Goal: Check status: Check status

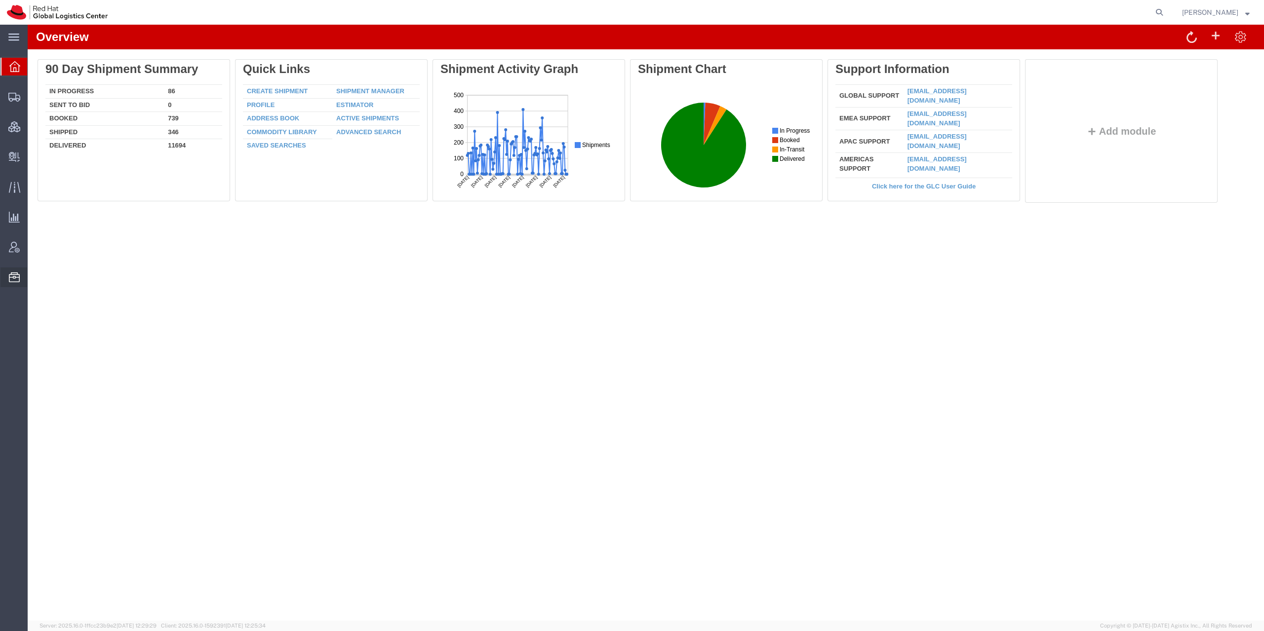
click at [0, 0] on span "Account Announcement" at bounding box center [0, 0] width 0 height 0
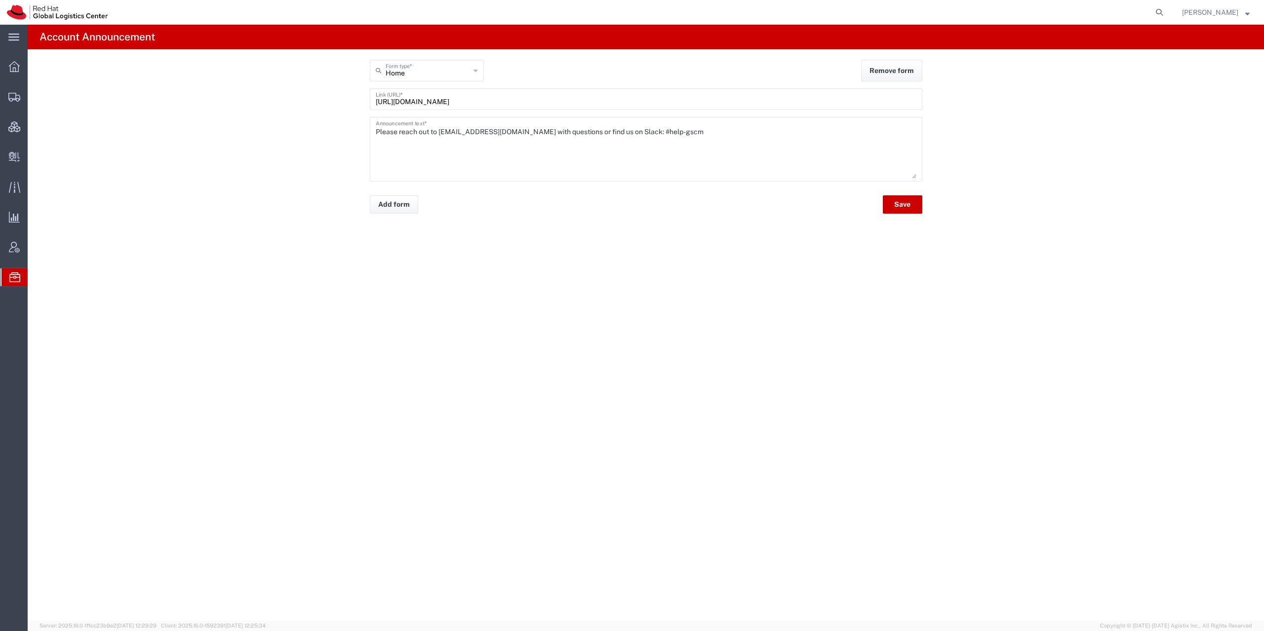
click at [0, 0] on span "Commodity Library" at bounding box center [0, 0] width 0 height 0
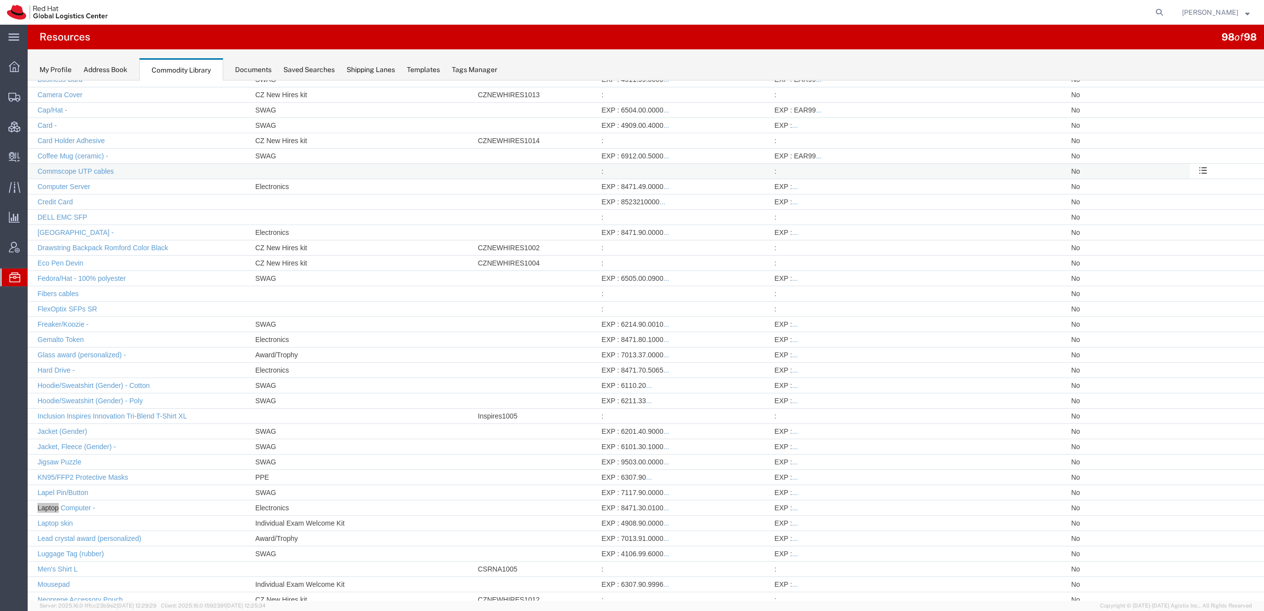
scroll to position [411, 0]
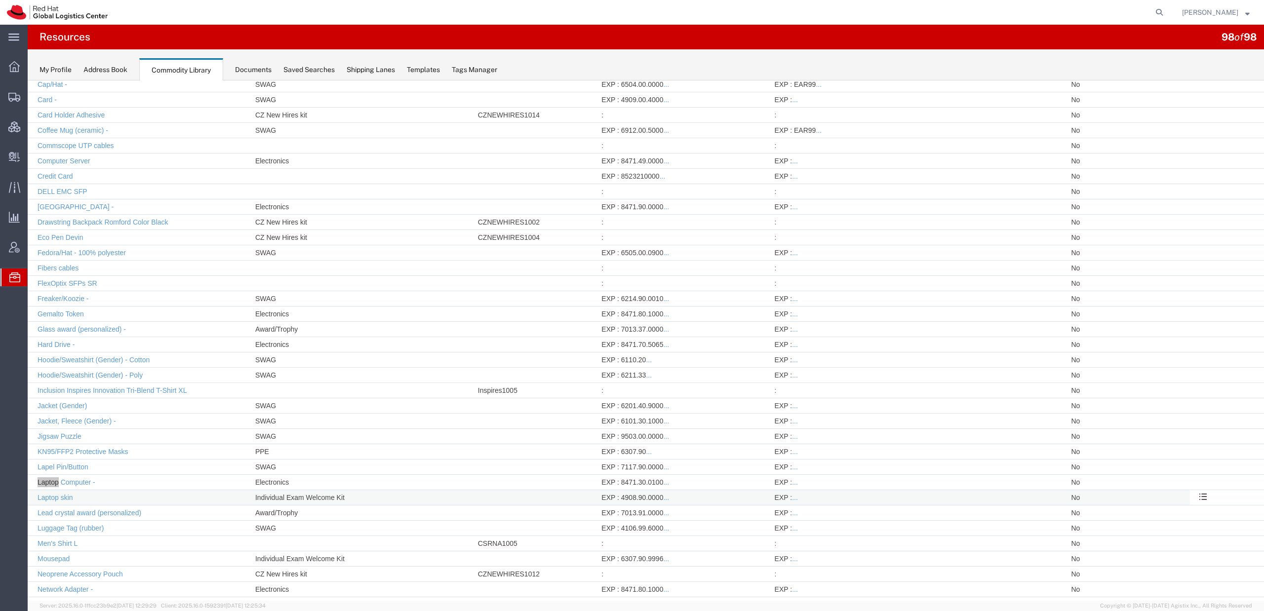
drag, startPoint x: 330, startPoint y: 497, endPoint x: 245, endPoint y: 496, distance: 84.4
click at [245, 496] on tr "Laptop skin Individual Exam Welcome Kit EXP : 4908.90.0000 ... IMP : EXP : ... …" at bounding box center [646, 497] width 1236 height 15
copy tr "Individual Exam Welcome Kit"
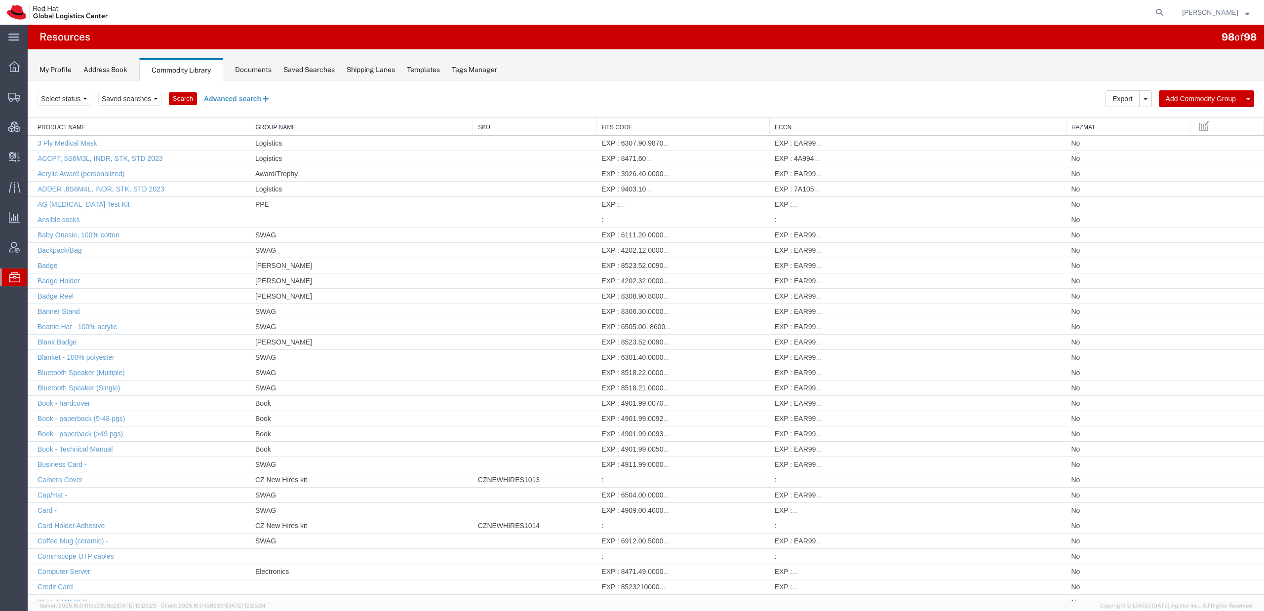
click at [219, 100] on button "Advanced search" at bounding box center [237, 98] width 80 height 17
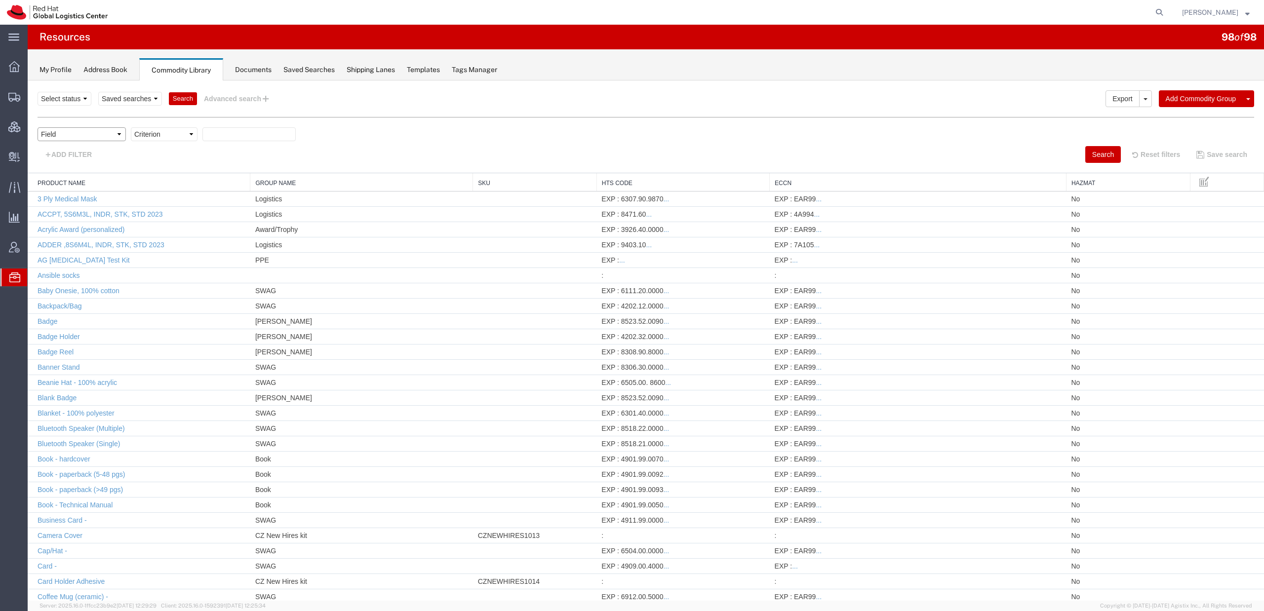
click at [38, 127] on select "Field Class Commodity Category Commodity Group Commodity Quantity Commodity Val…" at bounding box center [82, 134] width 88 height 14
select select "commodityGroup"
click option "Commodity Group" at bounding box center [28, 80] width 0 height 0
click at [131, 127] on select "Criterion contains does not contain is is blank is not blank starts with" at bounding box center [164, 134] width 67 height 14
select select "startswith"
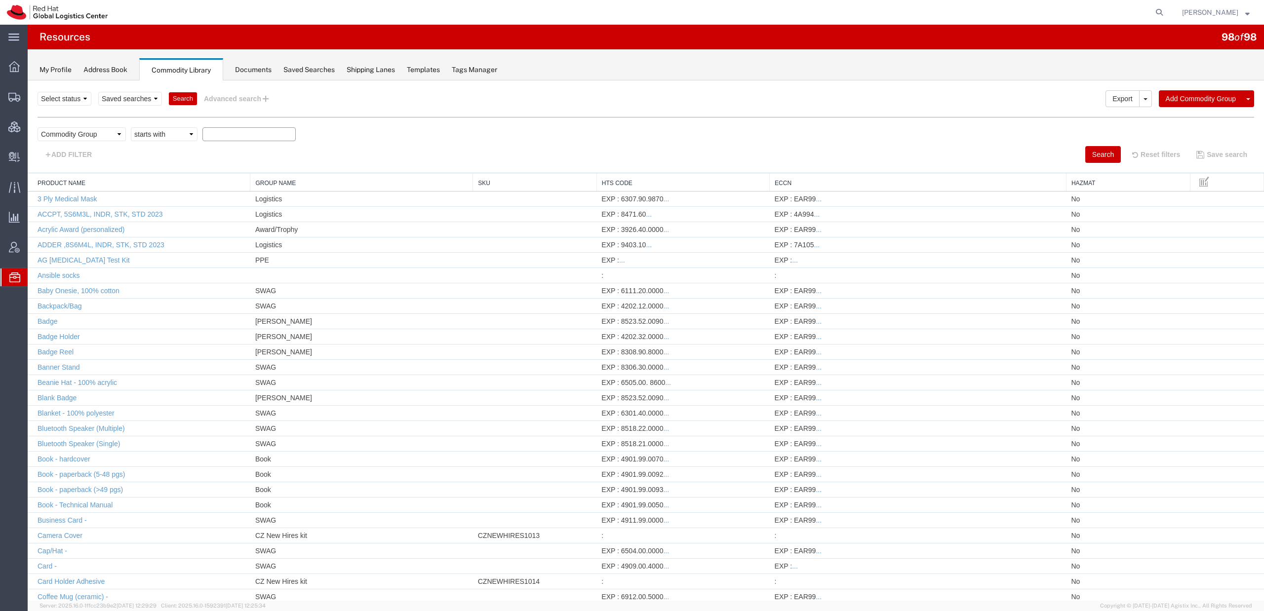
click option "starts with" at bounding box center [28, 80] width 0 height 0
paste input "ups.com"
type input "u"
type input "individual"
click at [1089, 151] on button "Search" at bounding box center [1103, 154] width 36 height 17
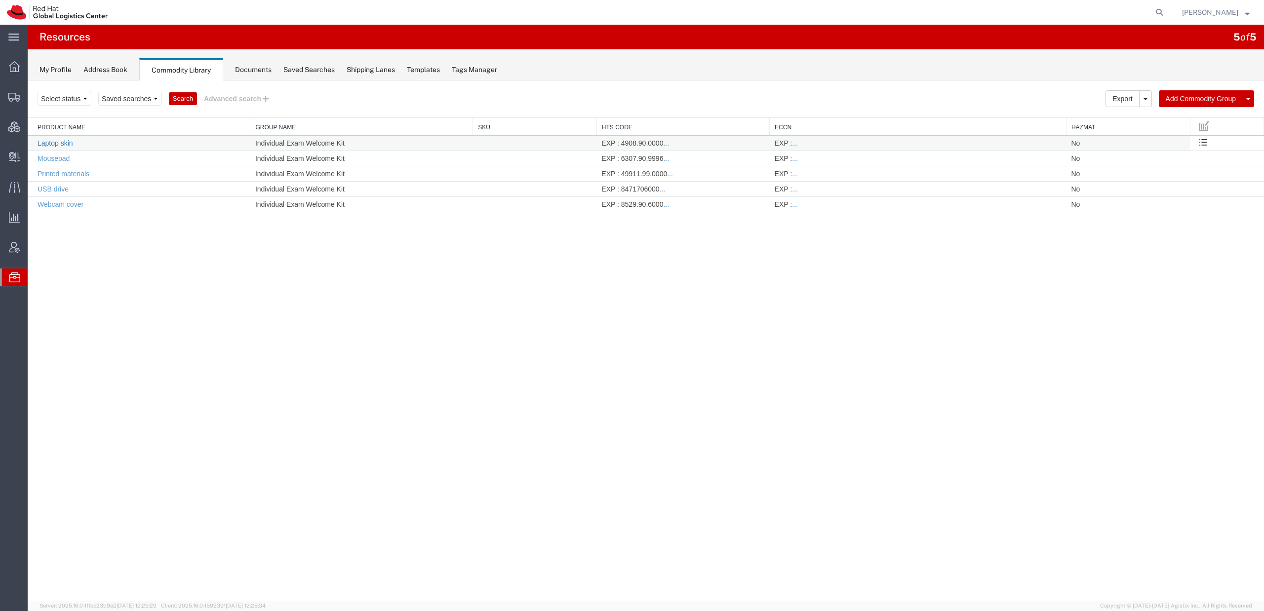
click at [56, 142] on link "Laptop skin" at bounding box center [56, 143] width 36 height 8
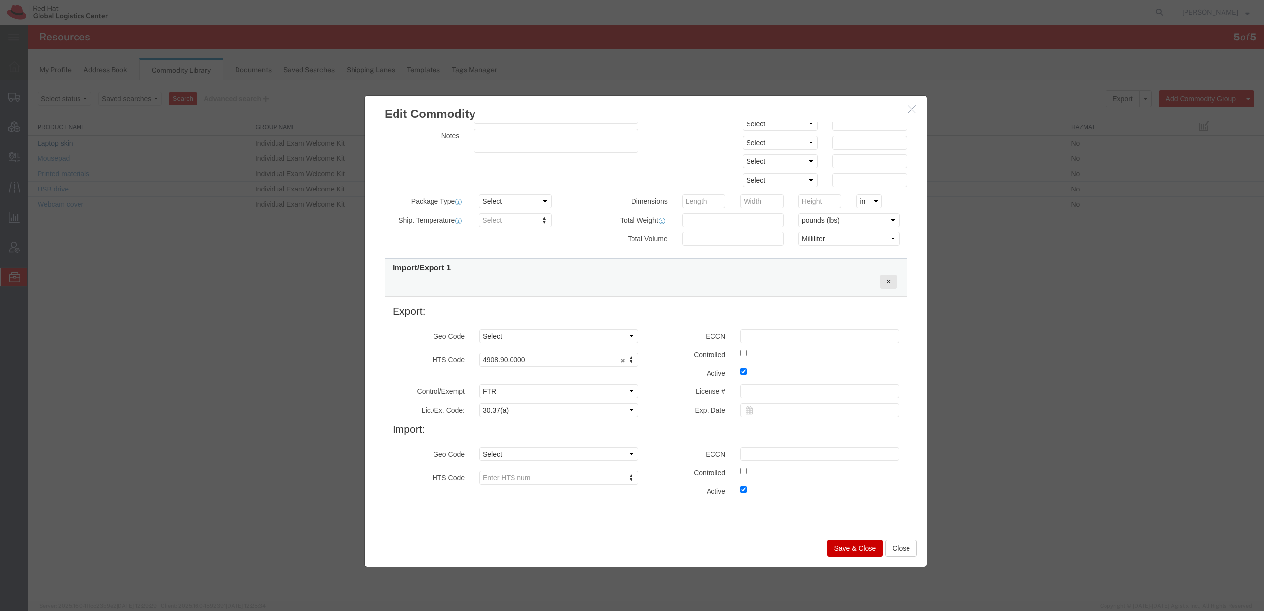
scroll to position [190, 0]
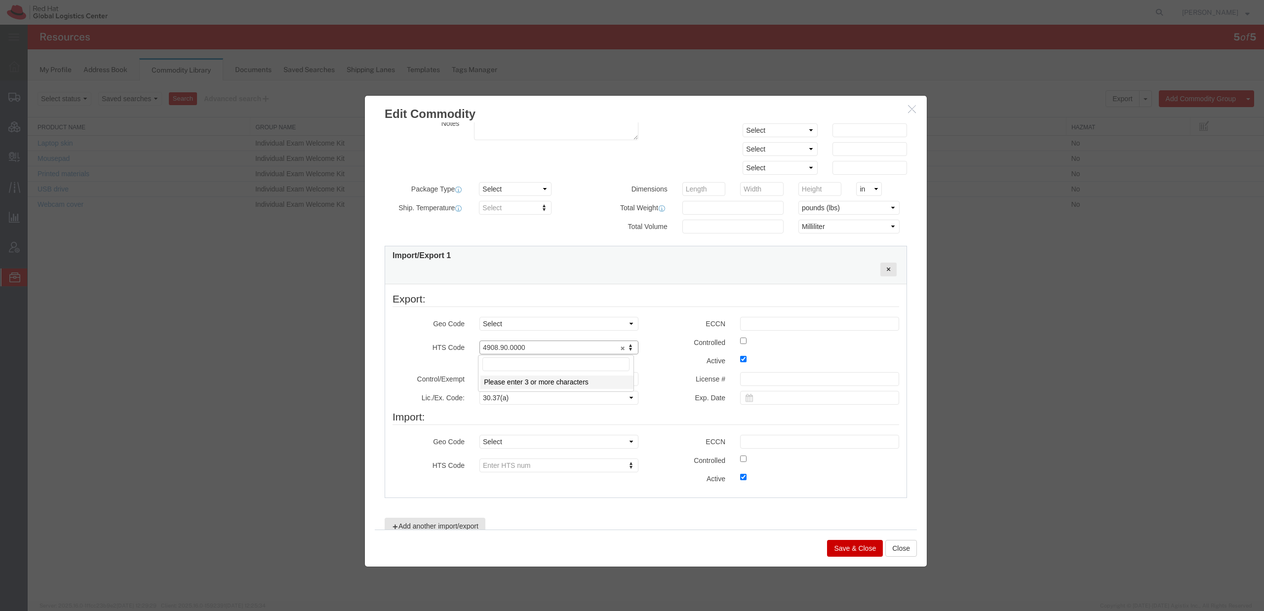
click at [552, 342] on body "Search Export Import Add Commodity Group Add Commodity Select status Active All…" at bounding box center [646, 323] width 1236 height 487
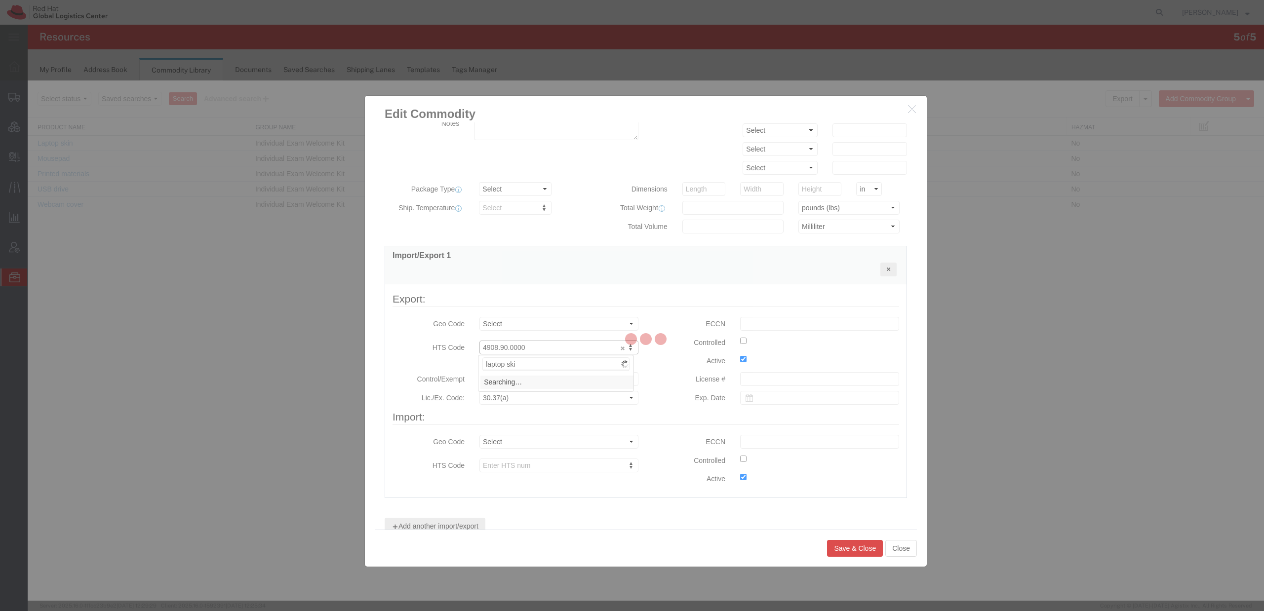
type input "laptop skin"
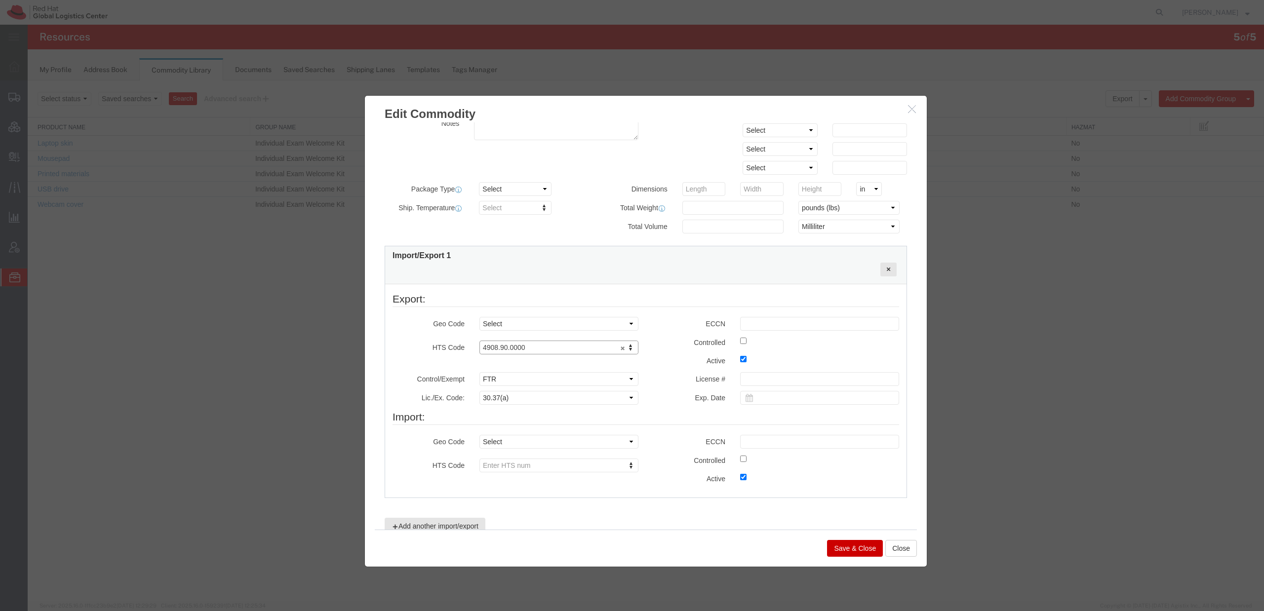
click at [443, 358] on body "Search Export Import Add Commodity Group Add Commodity Select status Active All…" at bounding box center [646, 323] width 1236 height 487
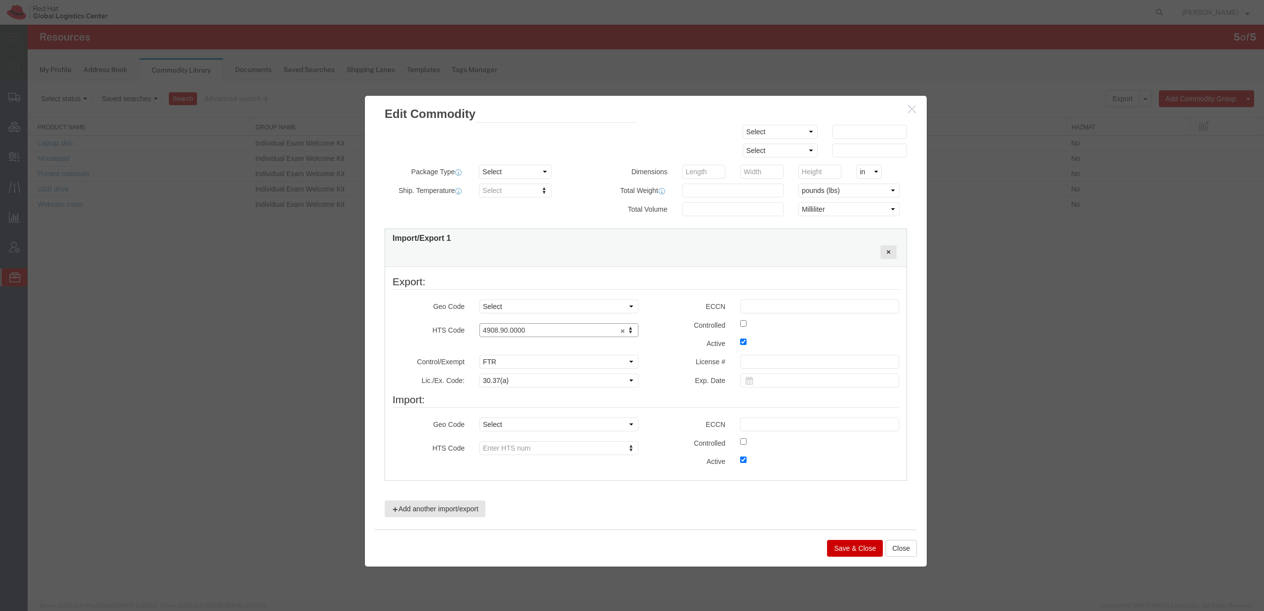
scroll to position [112, 0]
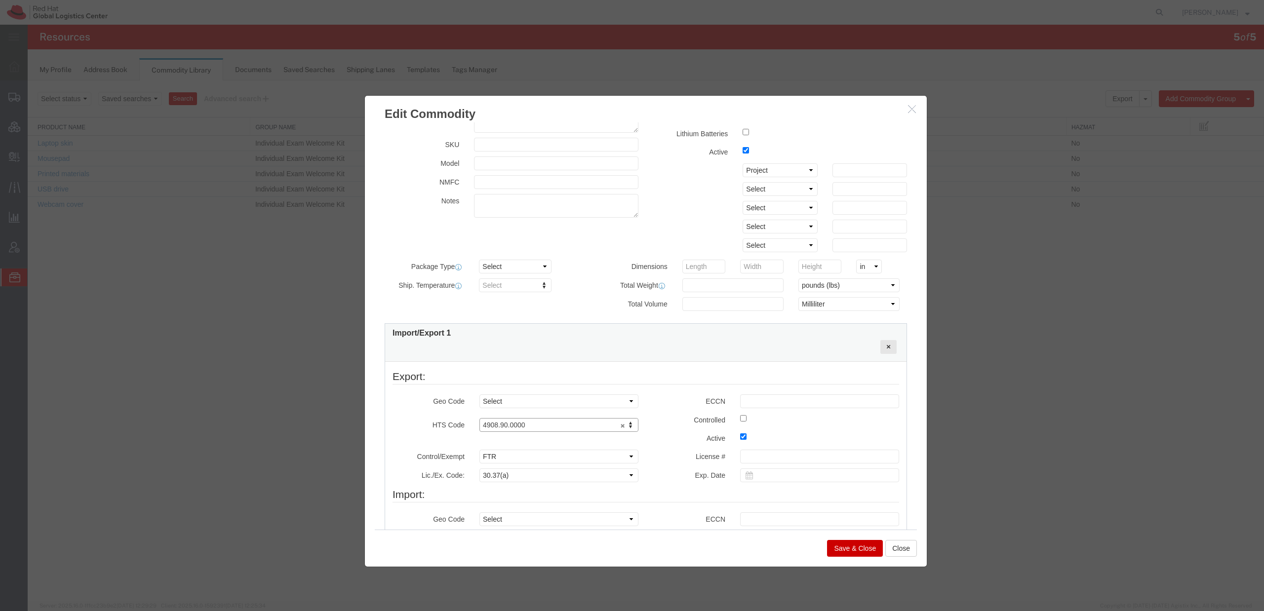
click at [914, 112] on icon "button" at bounding box center [912, 109] width 8 height 8
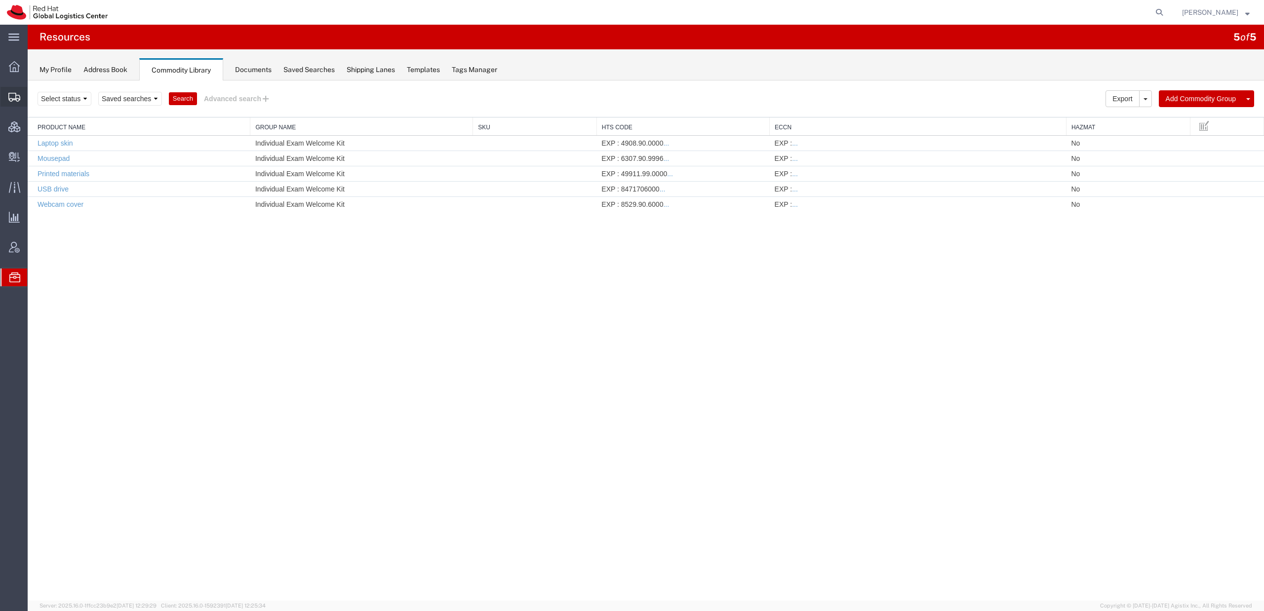
drag, startPoint x: 10, startPoint y: 95, endPoint x: 151, endPoint y: 33, distance: 154.0
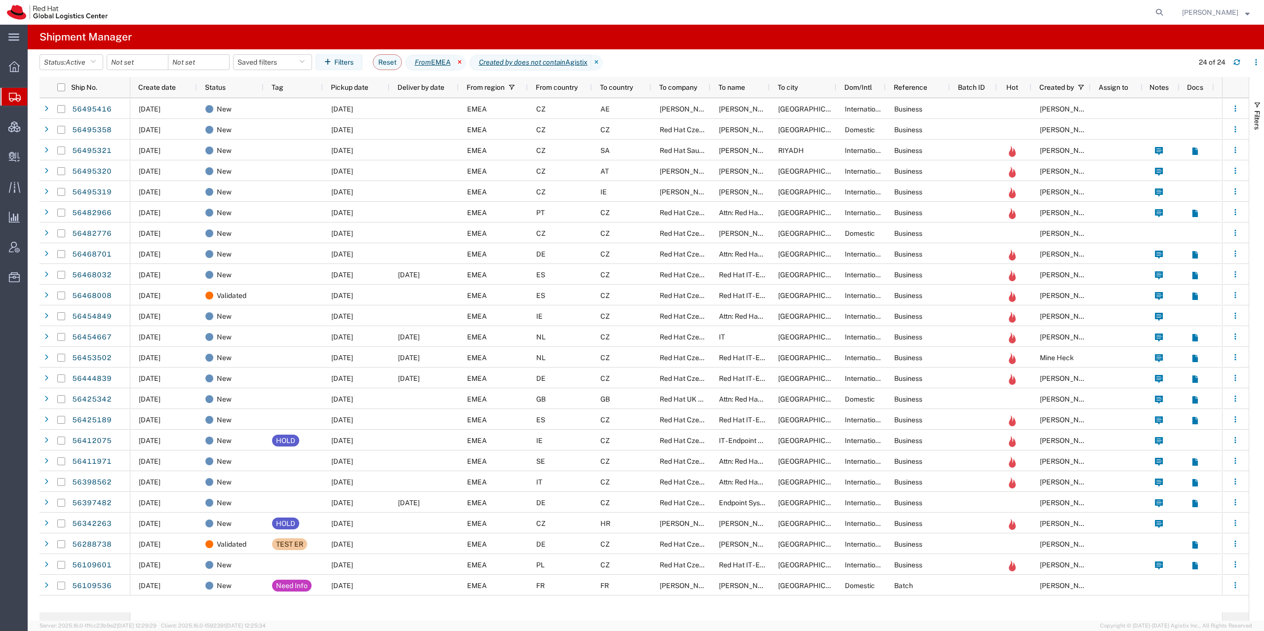
click at [466, 63] on icon at bounding box center [460, 63] width 12 height 16
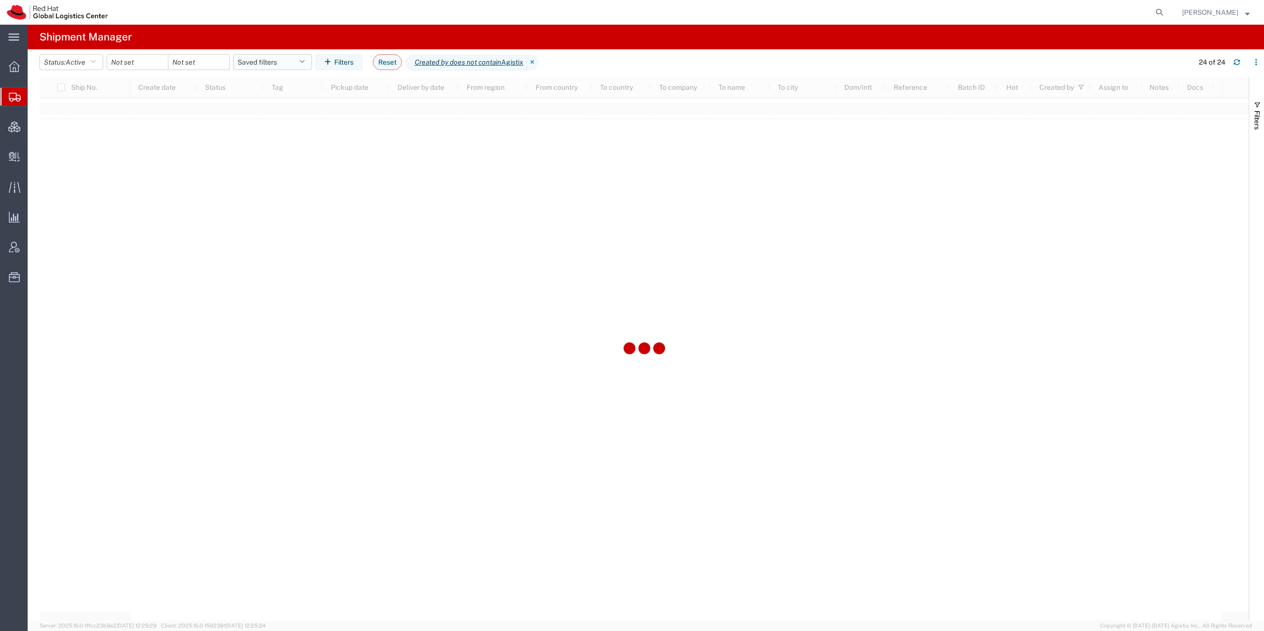
click at [312, 60] on button "Saved filters" at bounding box center [272, 62] width 79 height 16
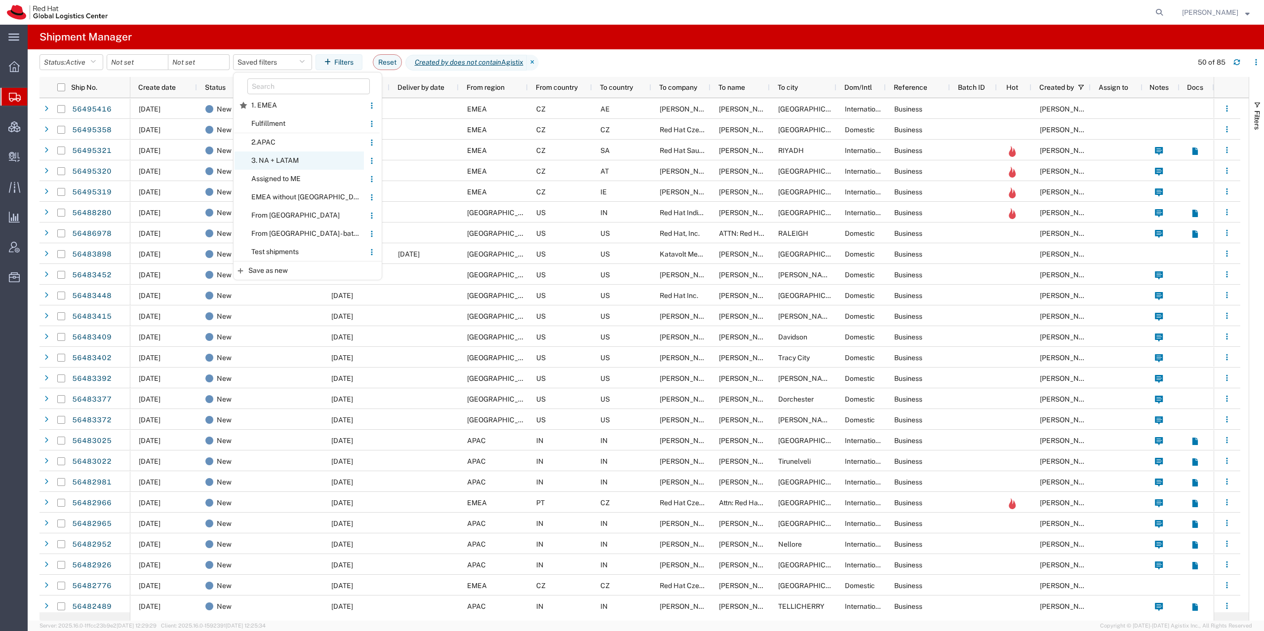
click at [316, 158] on span "3. NA + LATAM" at bounding box center [298, 161] width 129 height 18
type input "2025-07-14"
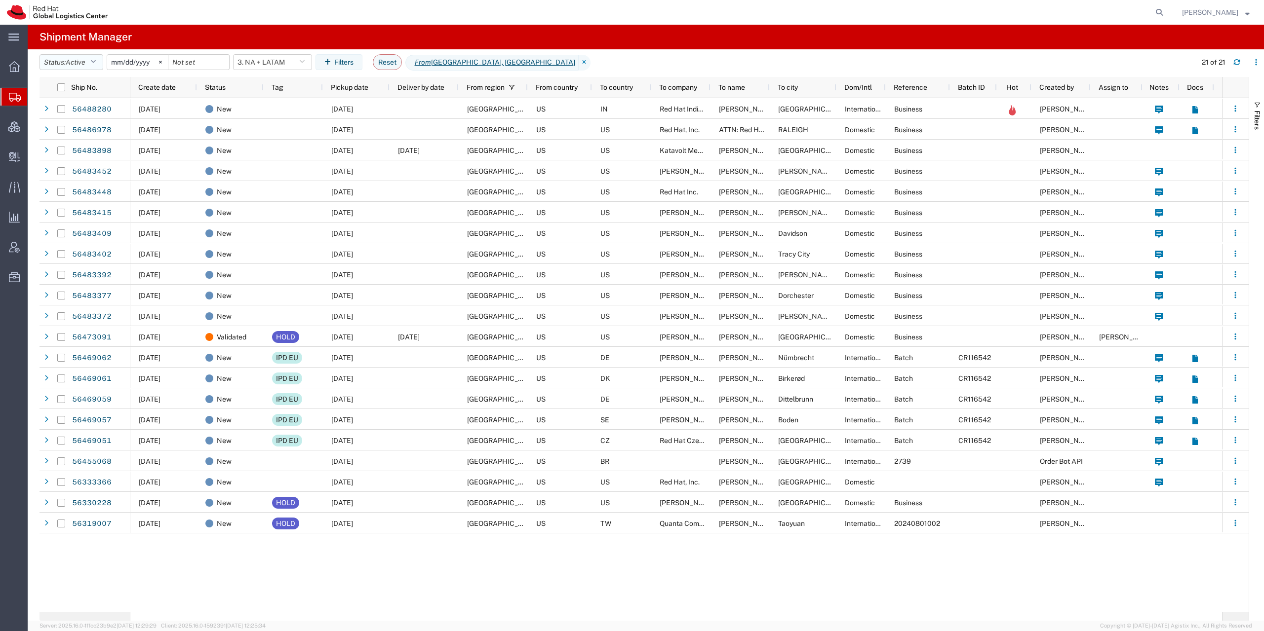
click at [81, 66] on span "Active" at bounding box center [76, 62] width 20 height 8
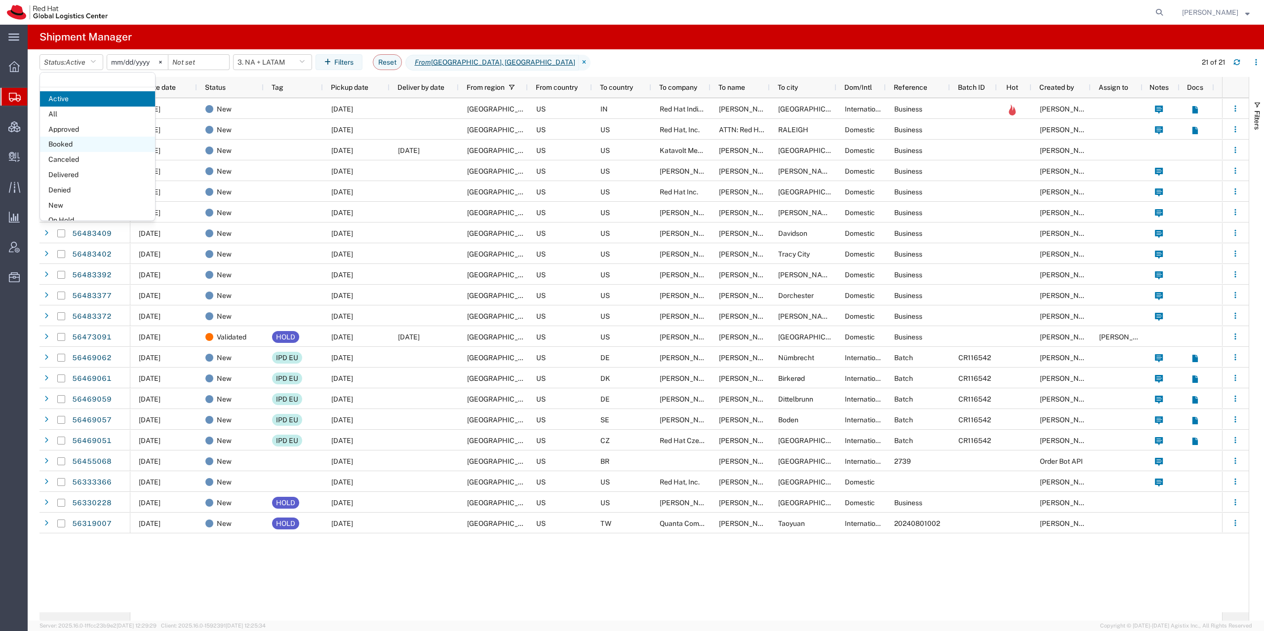
click at [86, 142] on span "Booked" at bounding box center [97, 144] width 115 height 15
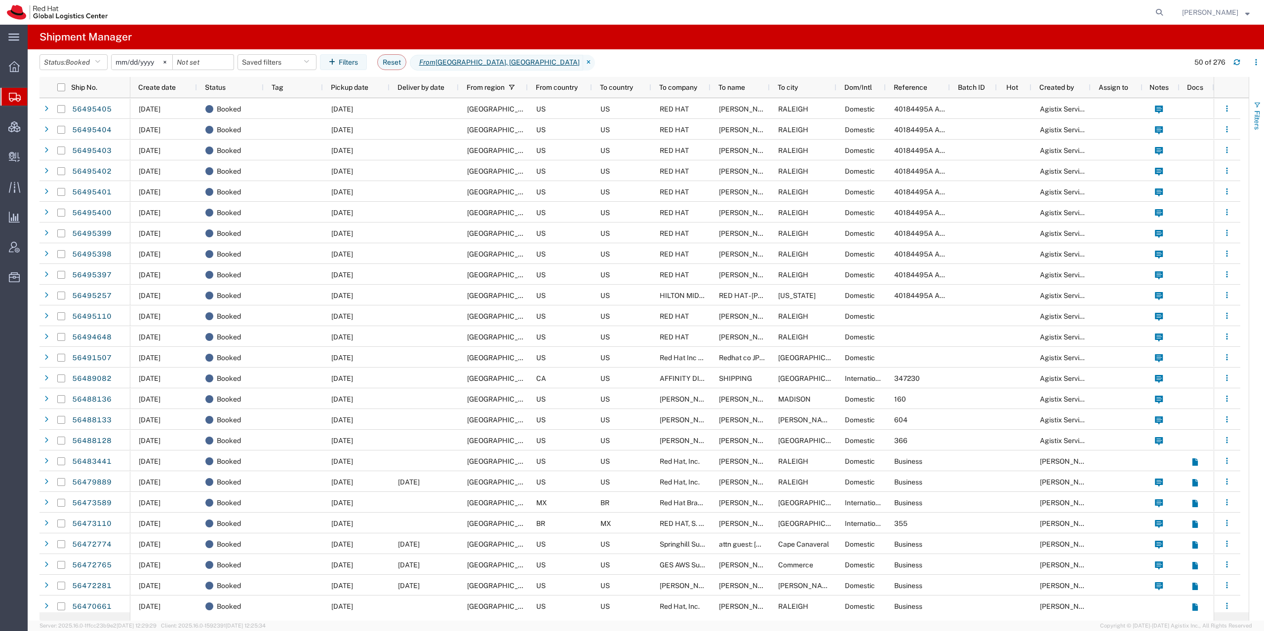
click at [1263, 121] on button "Filters" at bounding box center [1256, 115] width 15 height 53
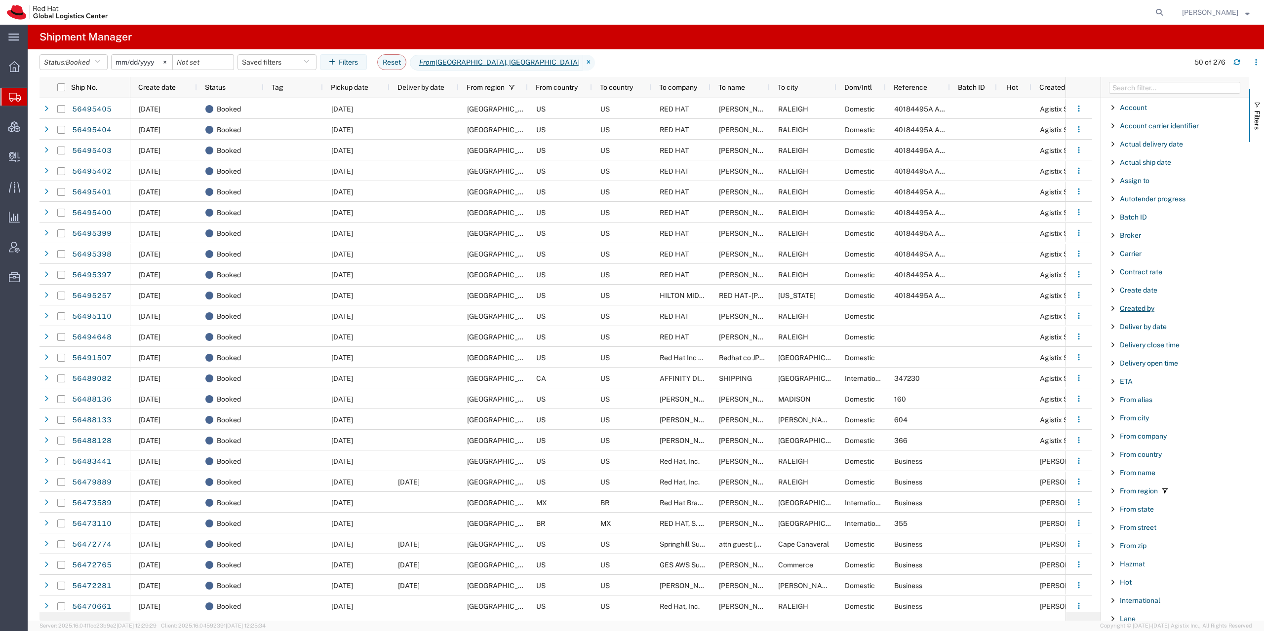
click at [1142, 307] on span "Created by" at bounding box center [1137, 309] width 35 height 8
click at [1142, 330] on div "starts with" at bounding box center [1175, 334] width 113 height 8
click at [1143, 349] on input "Filter Value" at bounding box center [1178, 350] width 129 height 12
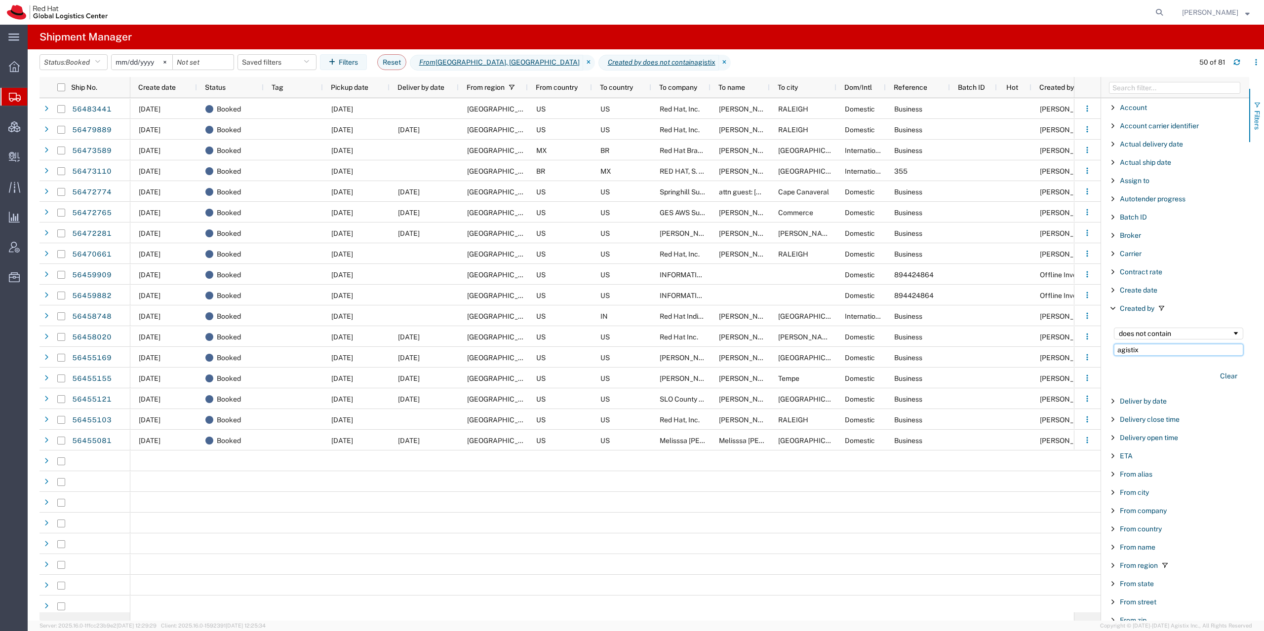
type input "agistix"
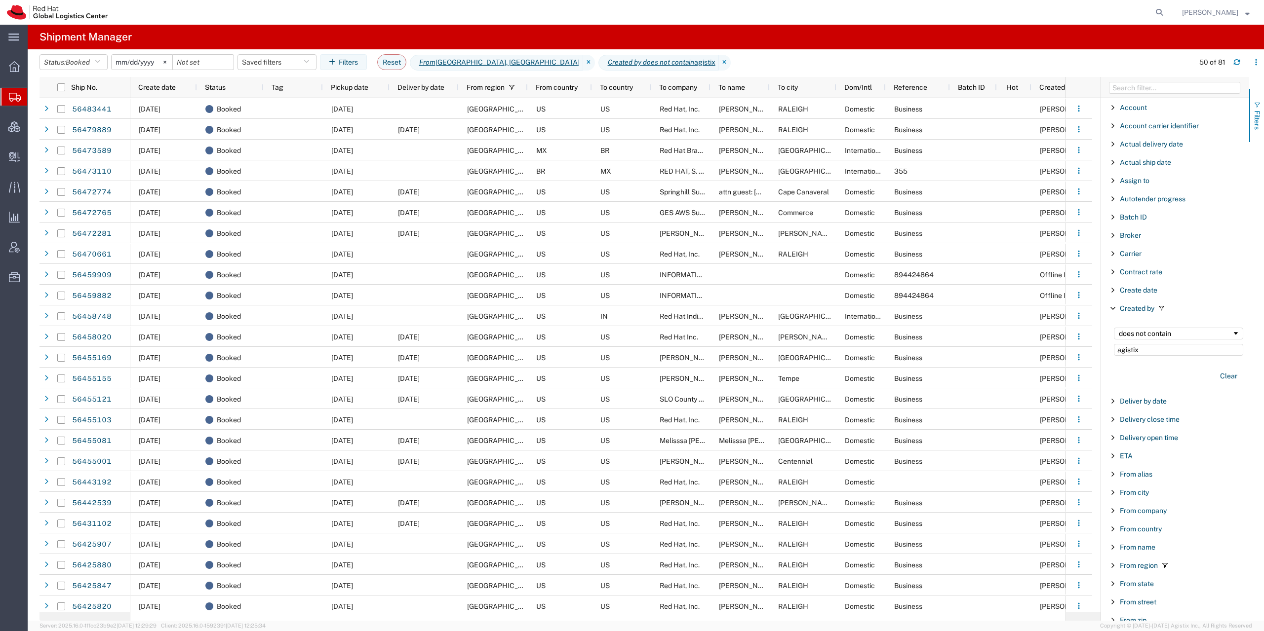
click at [1261, 132] on button "Filters" at bounding box center [1256, 115] width 15 height 53
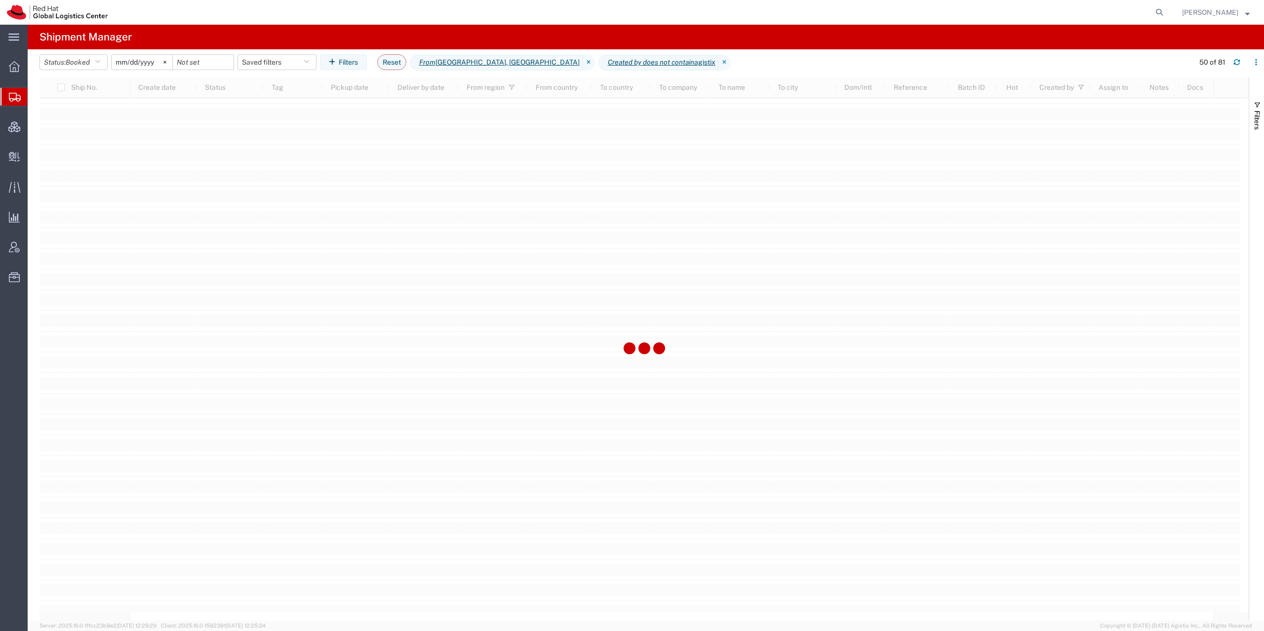
scroll to position [1165, 0]
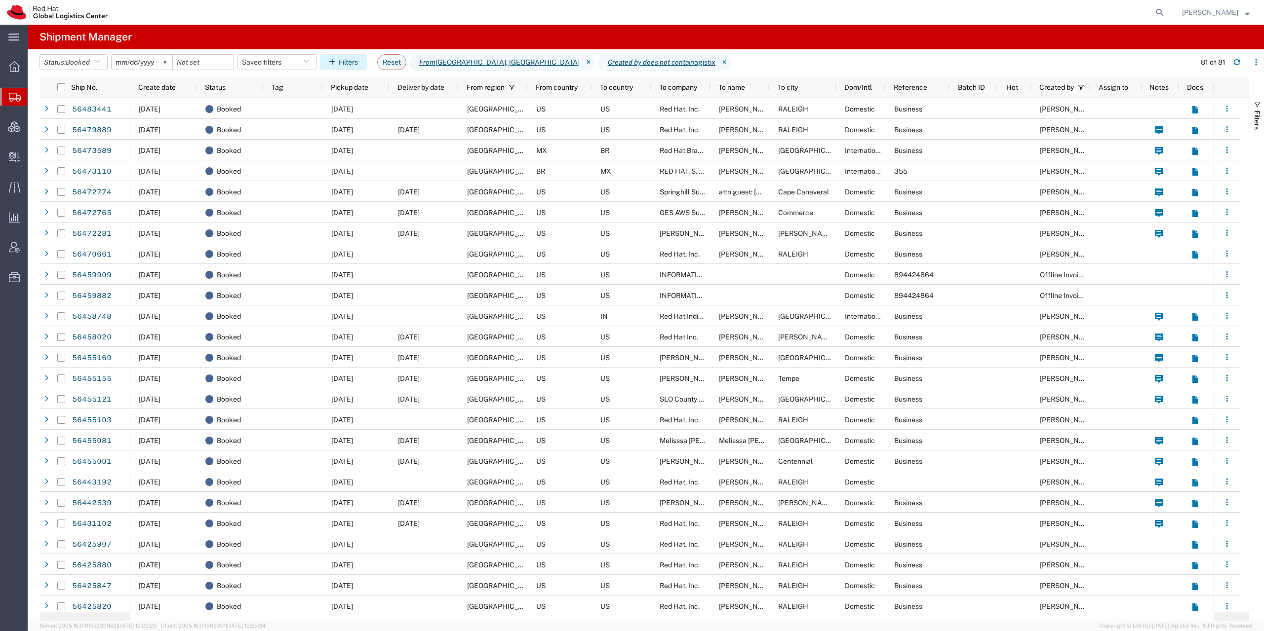
click at [340, 58] on button "Filters" at bounding box center [343, 62] width 47 height 16
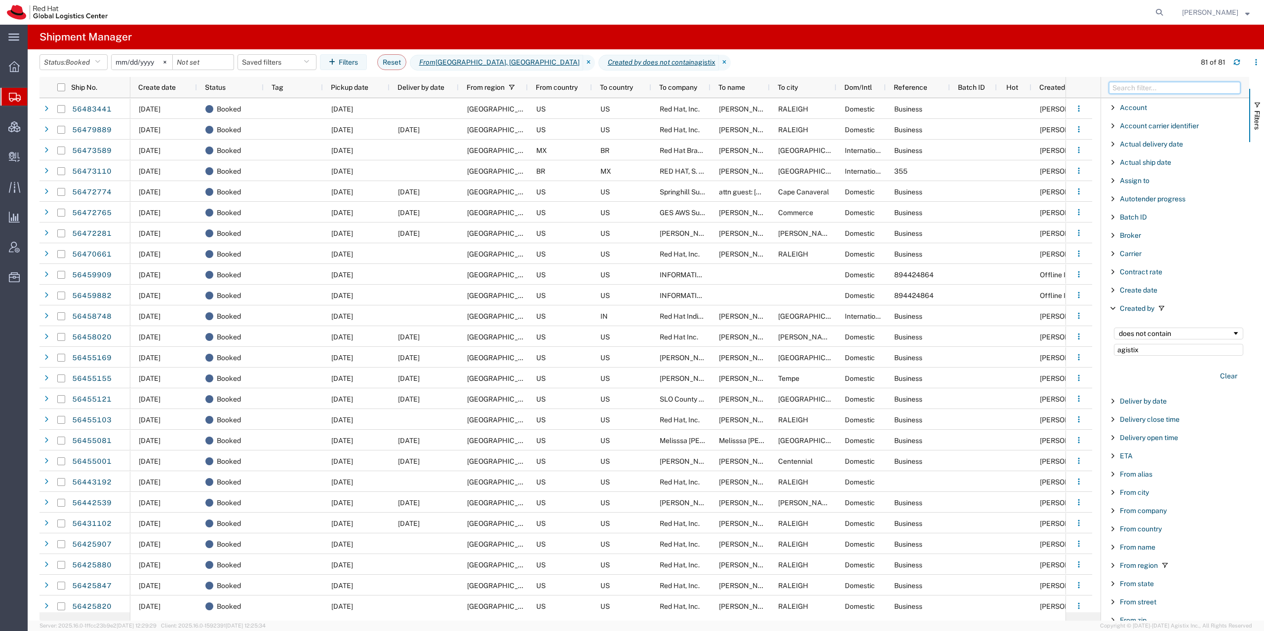
click at [1131, 89] on input "Filter Columns Input" at bounding box center [1174, 88] width 131 height 12
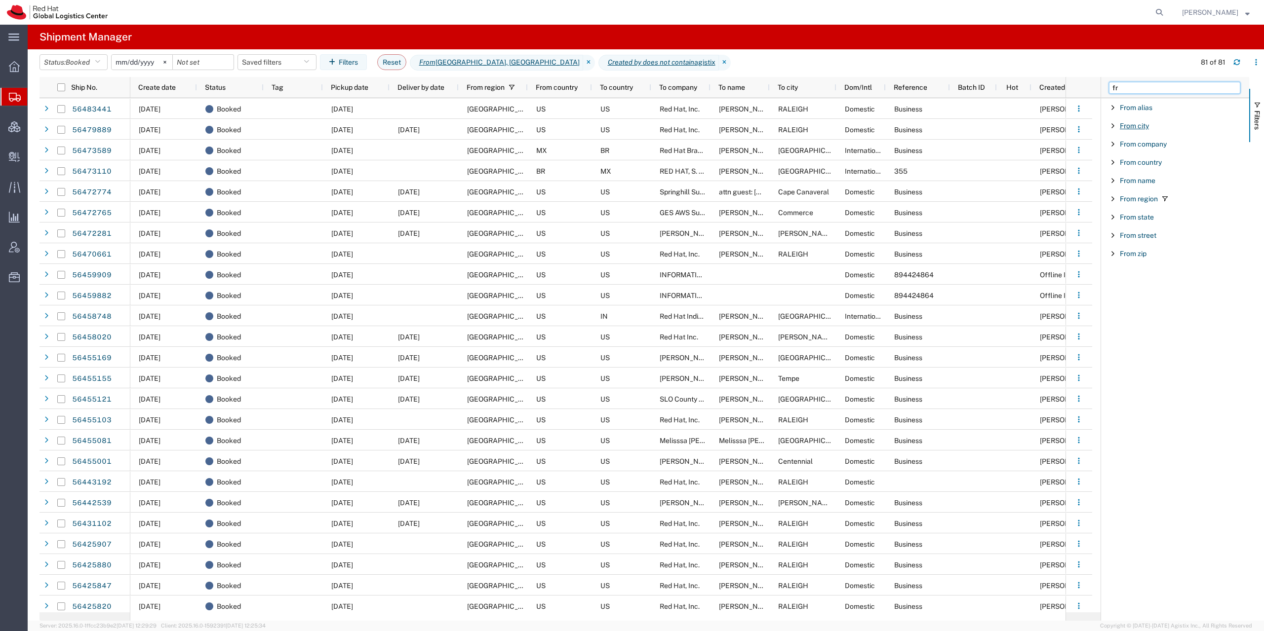
type input "fr"
click at [1140, 123] on span "From city" at bounding box center [1134, 126] width 29 height 8
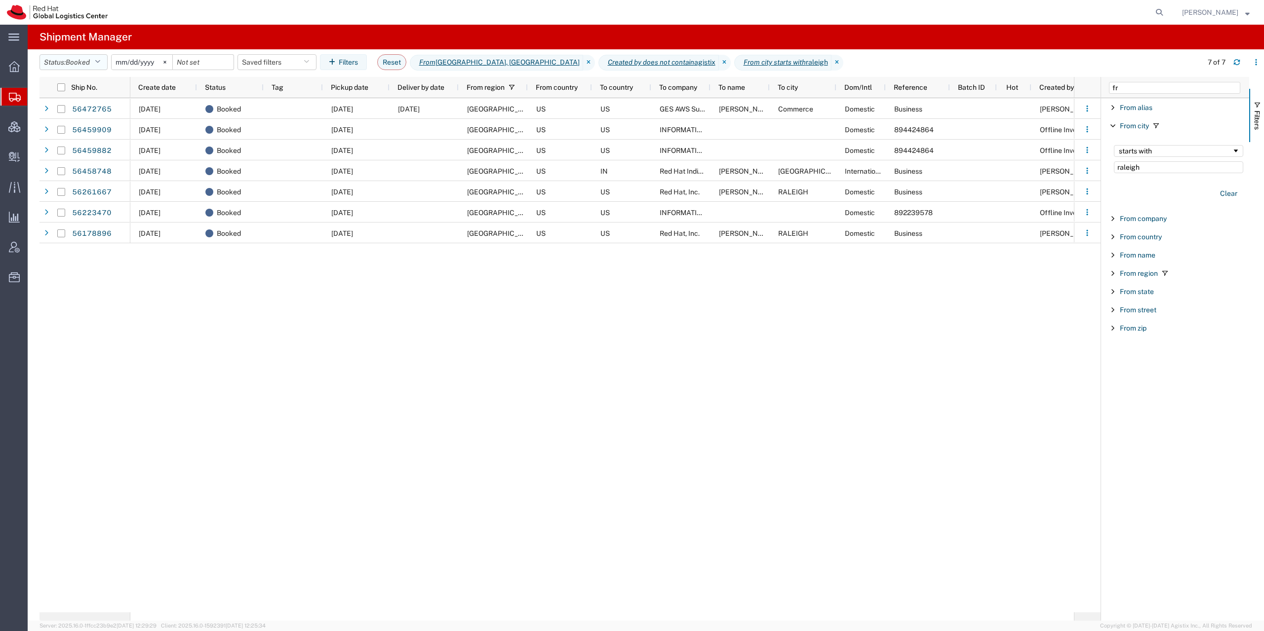
type input "raleigh"
click at [72, 62] on span "Booked" at bounding box center [78, 62] width 24 height 8
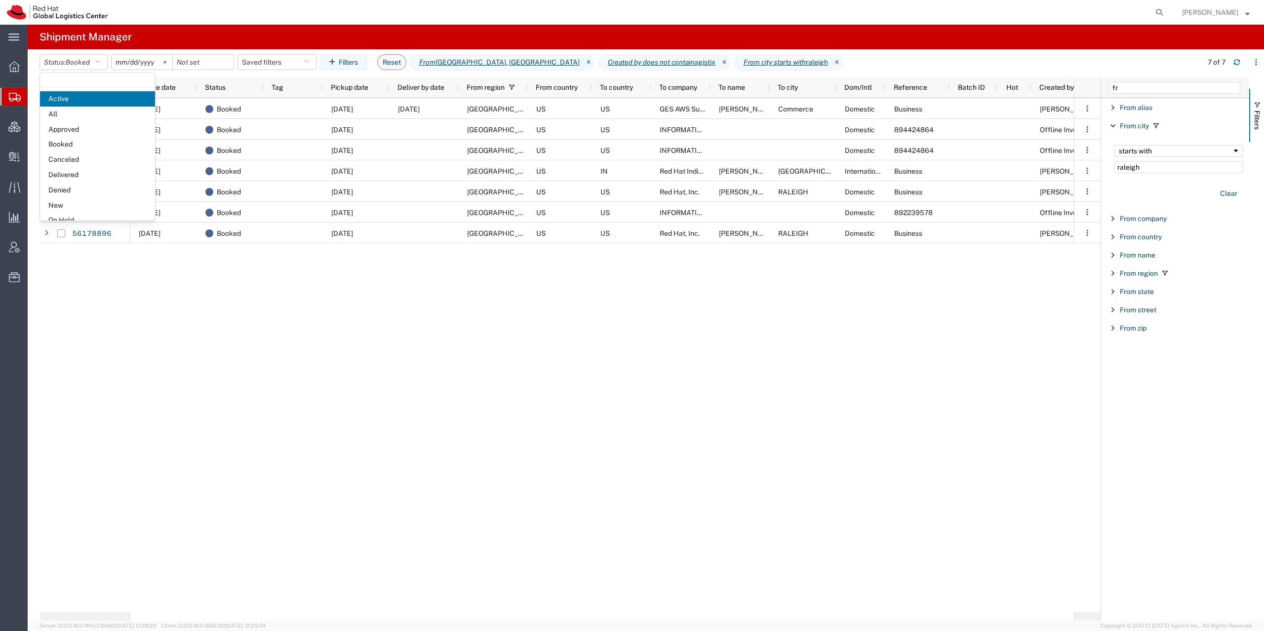
click at [172, 61] on svg-icon at bounding box center [164, 62] width 15 height 15
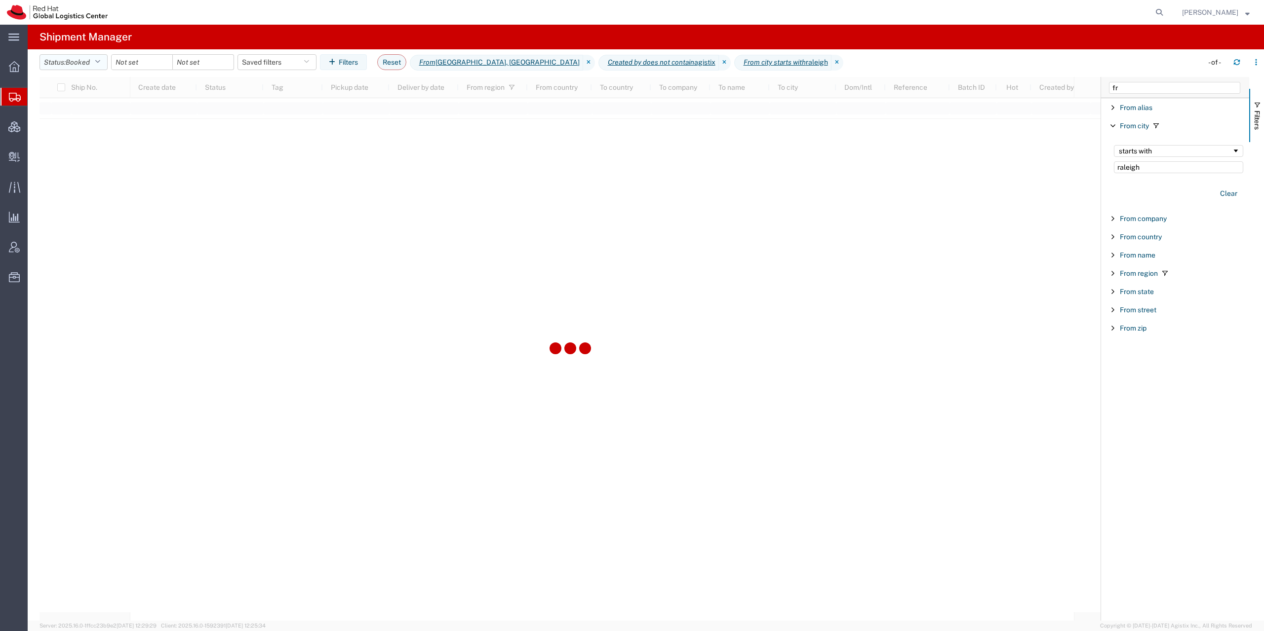
click at [77, 65] on span "Booked" at bounding box center [78, 62] width 24 height 8
click at [78, 208] on span "Shipped" at bounding box center [97, 208] width 115 height 15
click at [148, 68] on input "date" at bounding box center [143, 62] width 61 height 15
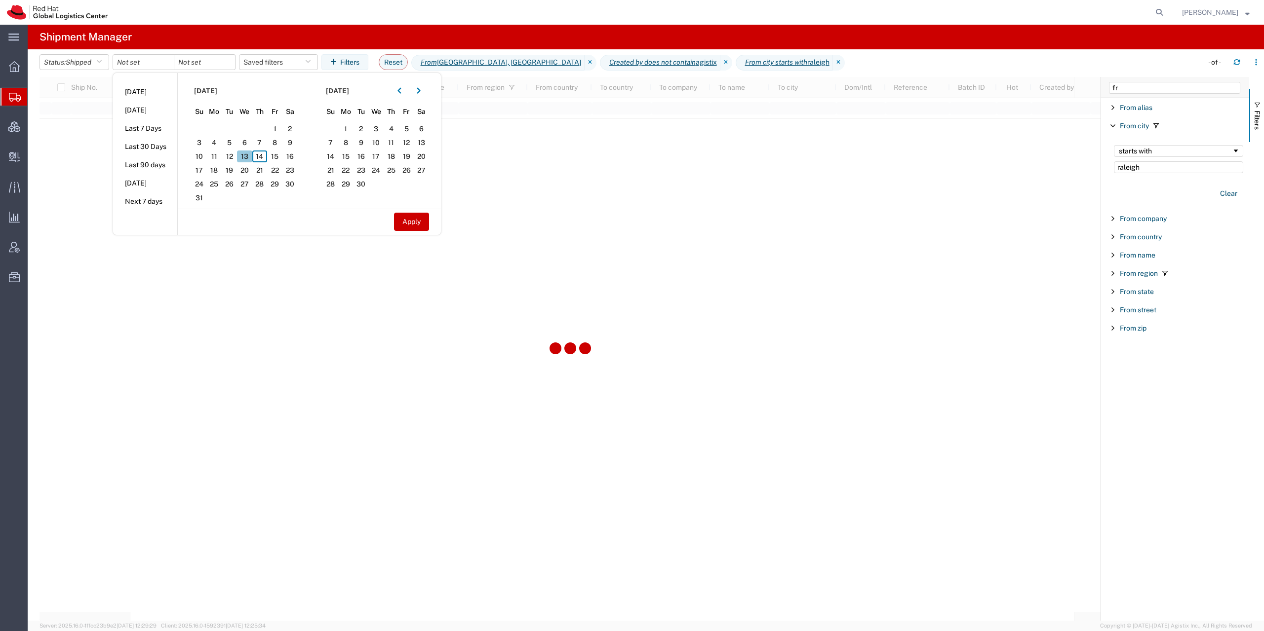
click at [248, 156] on span "13" at bounding box center [244, 157] width 15 height 12
click at [246, 155] on span "13" at bounding box center [244, 157] width 15 height 12
click at [261, 154] on span "14" at bounding box center [259, 157] width 15 height 12
click at [414, 219] on button "Apply" at bounding box center [411, 222] width 35 height 18
type input "2025-08-13"
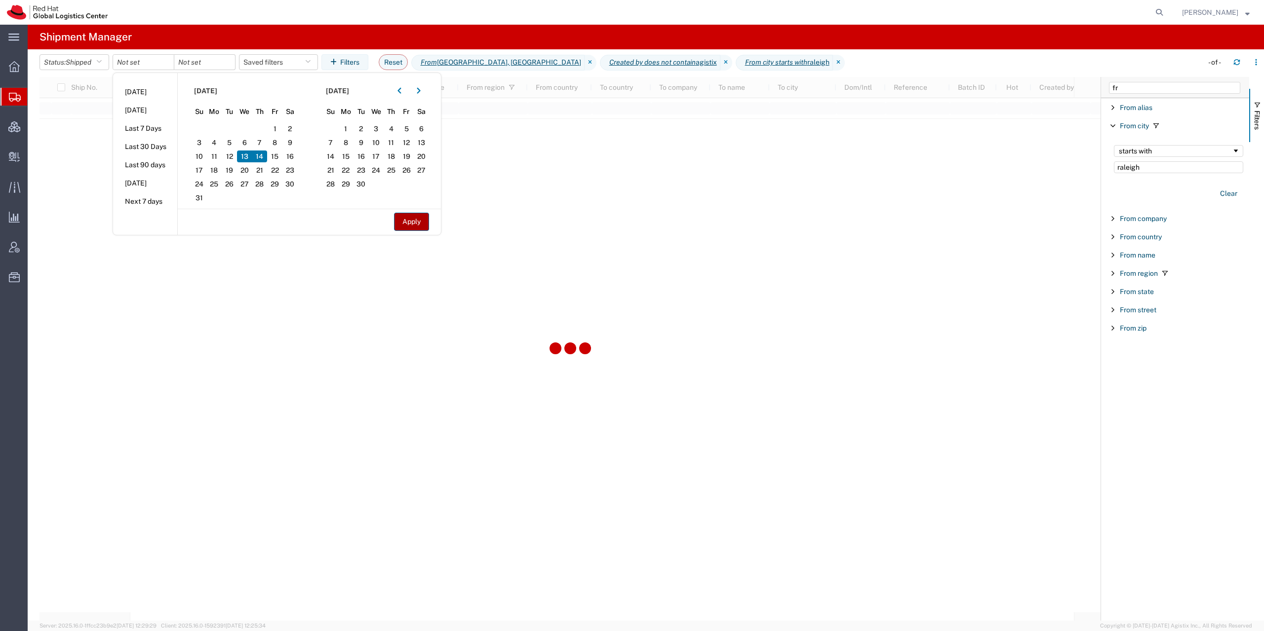
type input "2025-08-14"
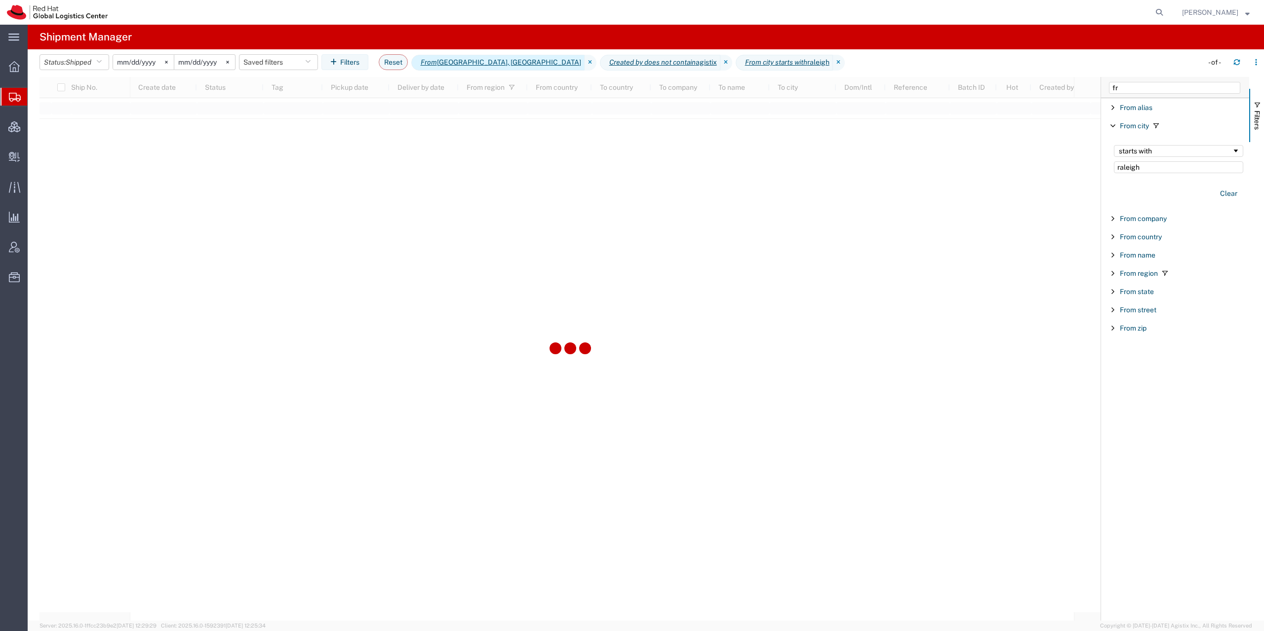
click at [509, 63] on span "From Latin America, North America" at bounding box center [497, 63] width 173 height 16
click at [1120, 407] on label "Latin America" at bounding box center [1178, 406] width 129 height 15
click at [0, 0] on input "Latin America" at bounding box center [0, 0] width 0 height 0
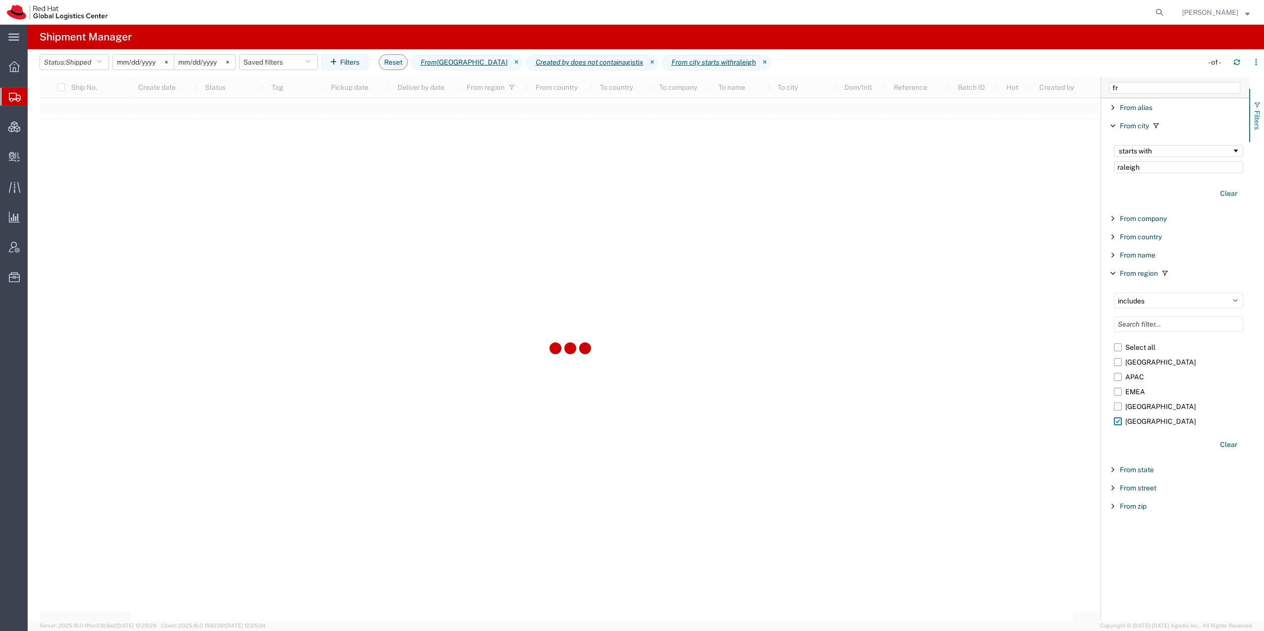
click at [1258, 131] on button "Filters" at bounding box center [1256, 115] width 15 height 53
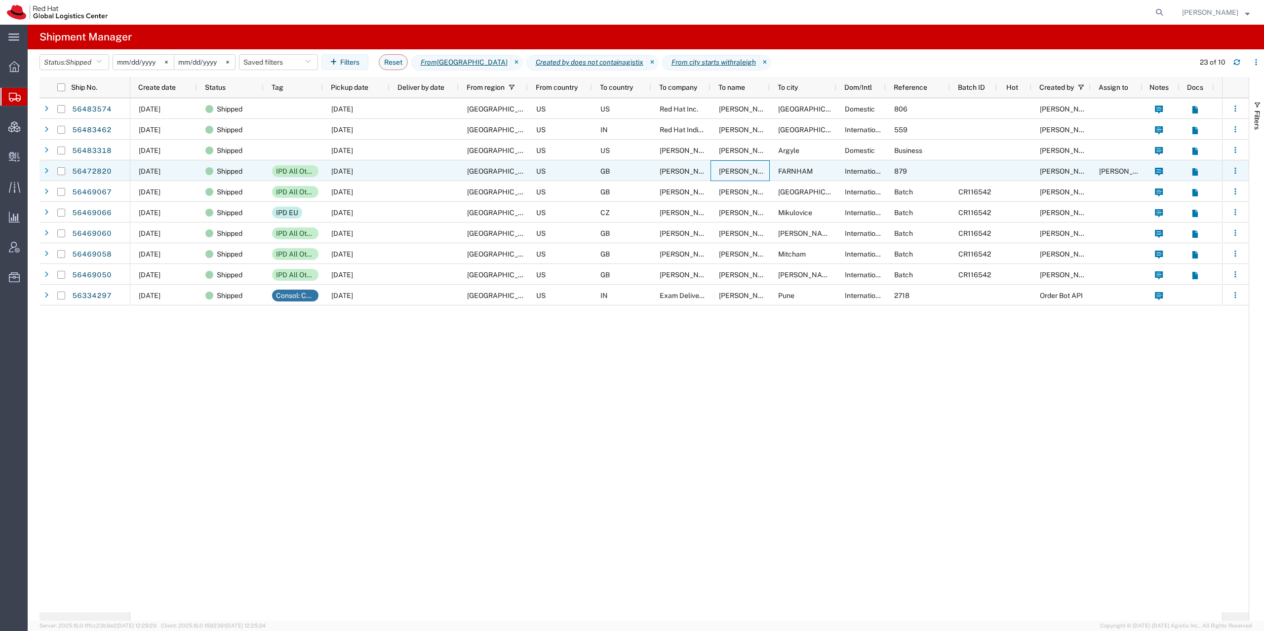
click at [732, 177] on div "Tobias Magero Thorsen" at bounding box center [739, 170] width 59 height 21
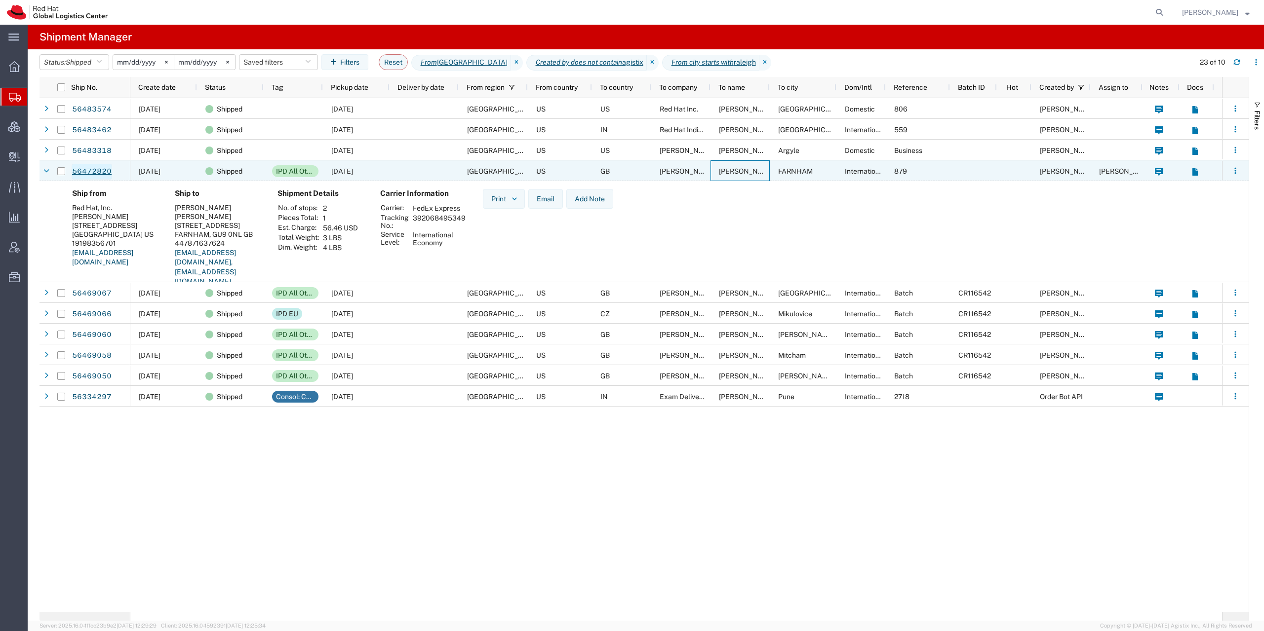
click at [96, 167] on link "56472820" at bounding box center [92, 172] width 40 height 16
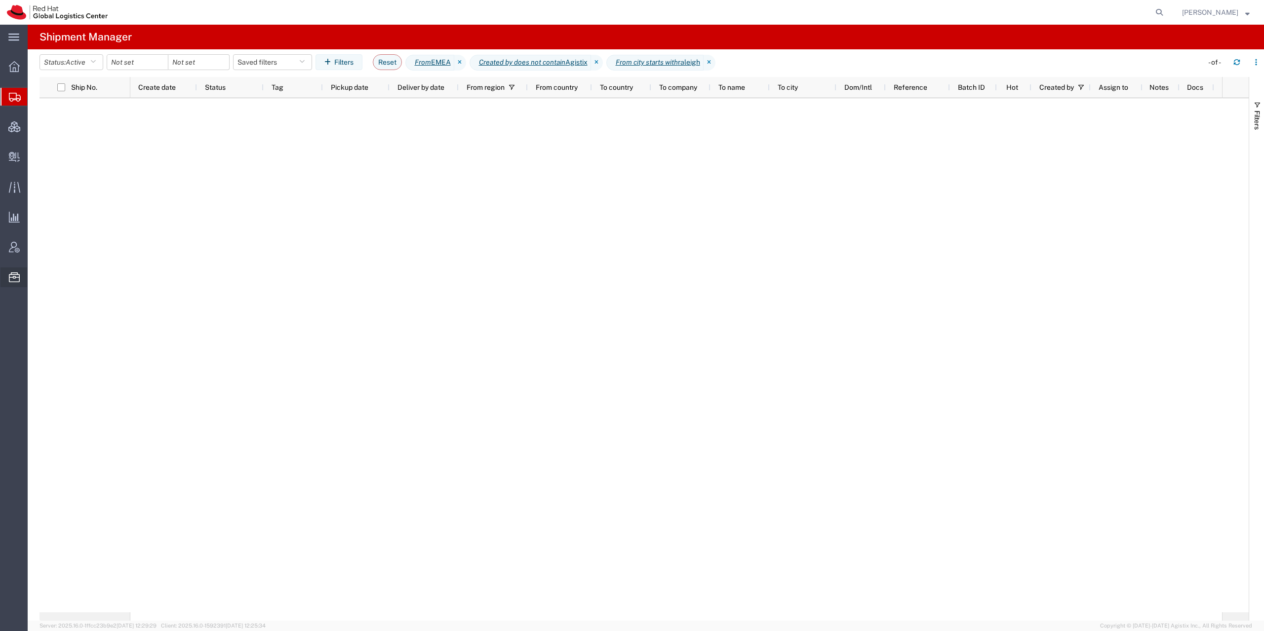
click at [34, 275] on span "Resources" at bounding box center [30, 278] width 7 height 20
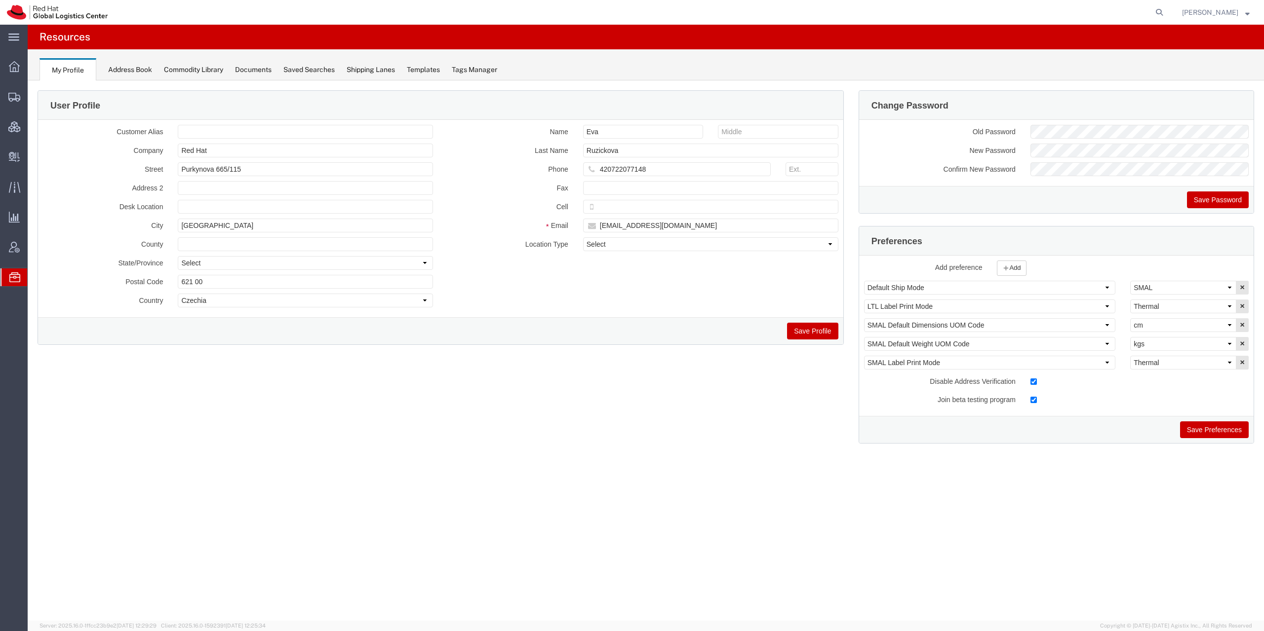
click at [136, 75] on div "My Profile Address Book Commodity Library Documents Saved Searches Shipping Lan…" at bounding box center [646, 64] width 1236 height 31
click at [137, 70] on div "Address Book" at bounding box center [130, 70] width 44 height 10
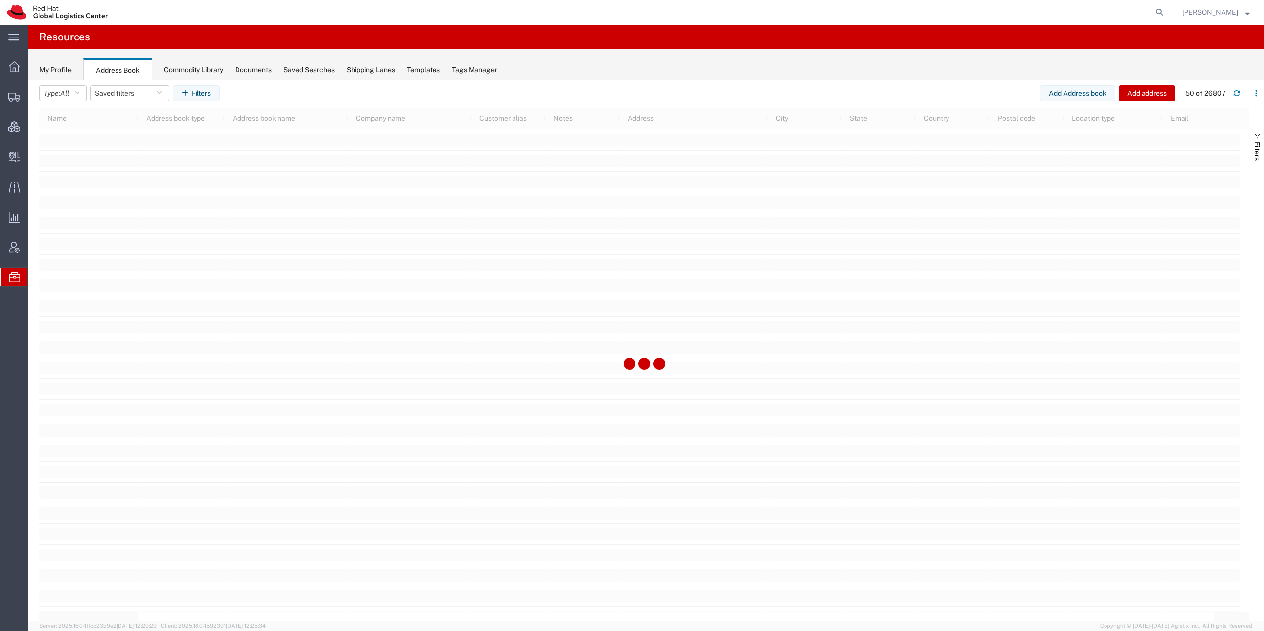
scroll to position [3933, 0]
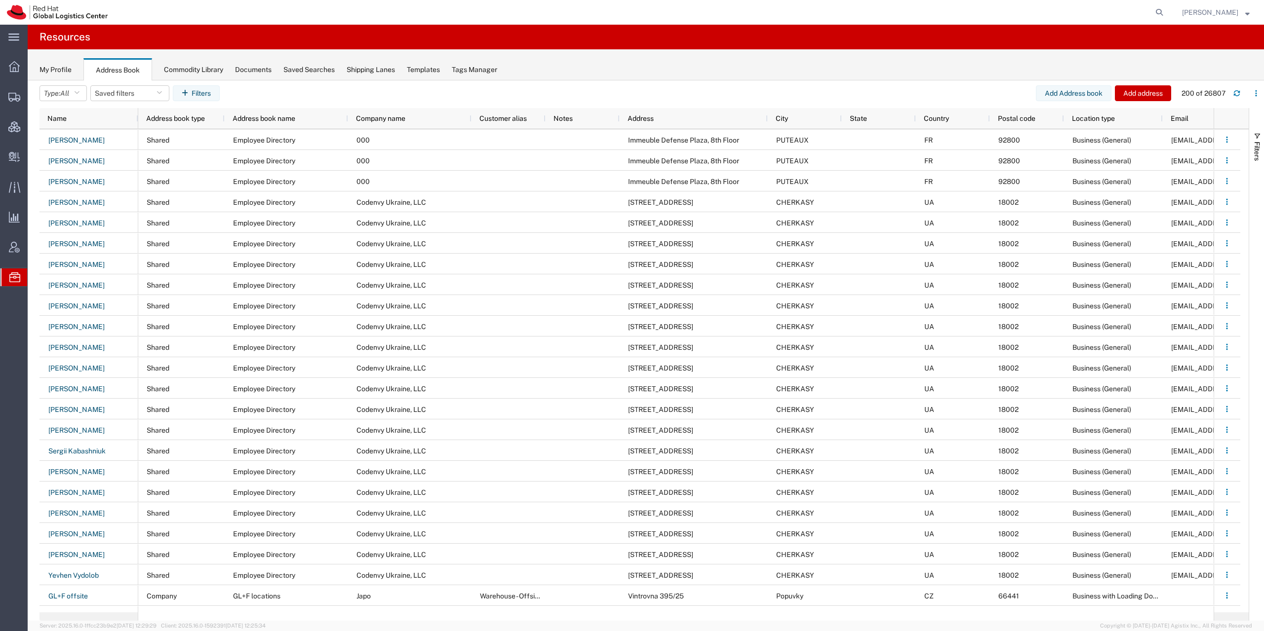
click at [193, 72] on div "Commodity Library" at bounding box center [193, 70] width 59 height 10
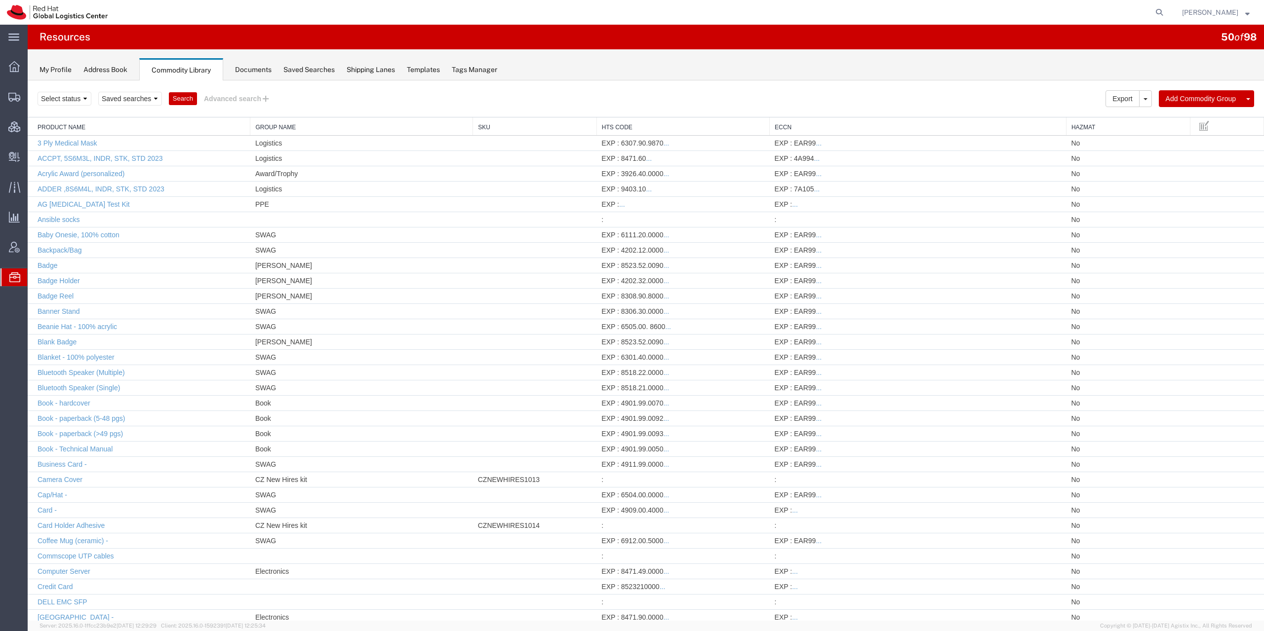
click at [485, 67] on div "Tags Manager" at bounding box center [474, 70] width 45 height 10
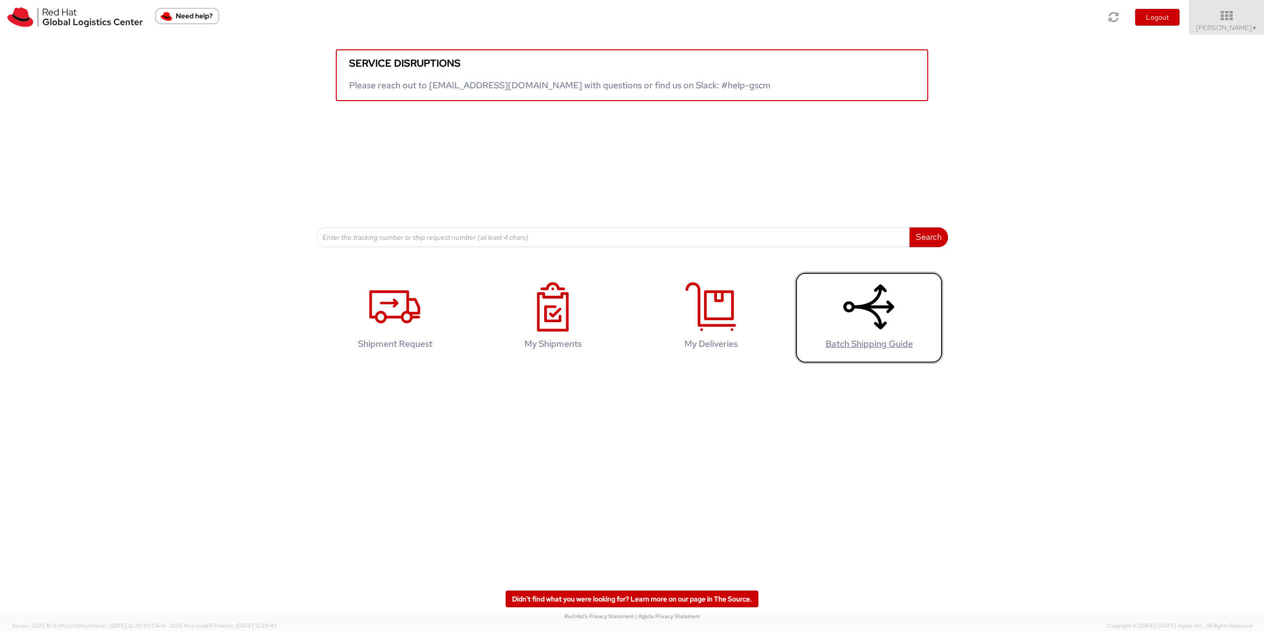
click at [848, 330] on use at bounding box center [868, 306] width 51 height 45
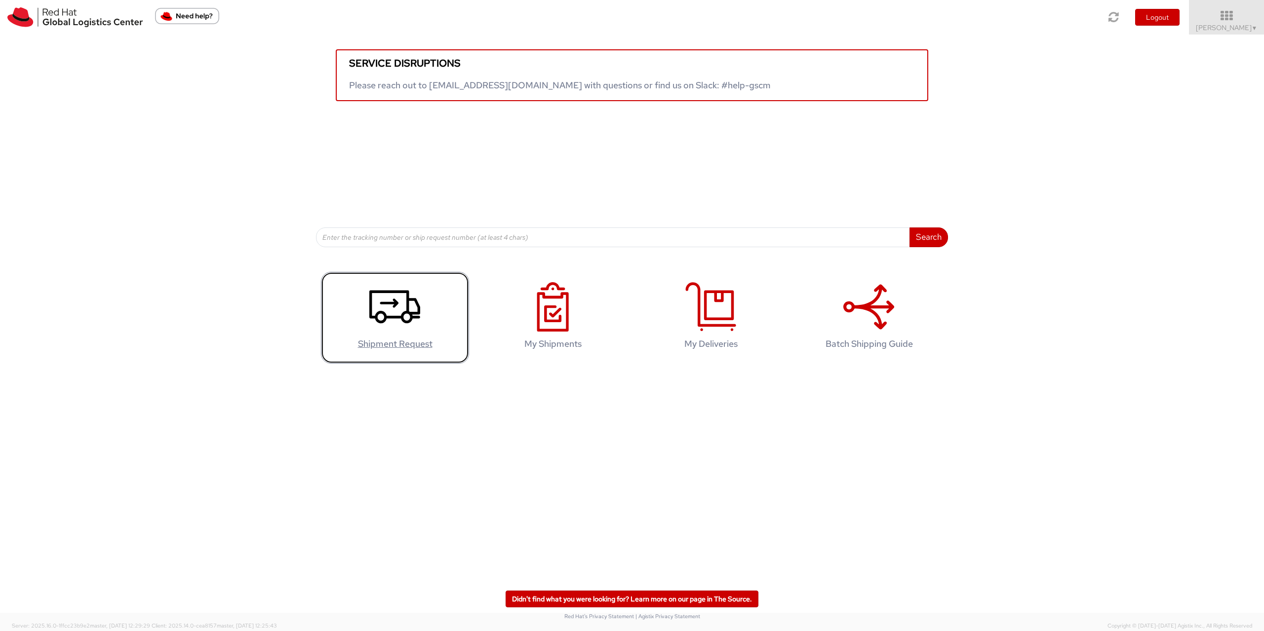
click at [394, 332] on icon at bounding box center [394, 306] width 51 height 49
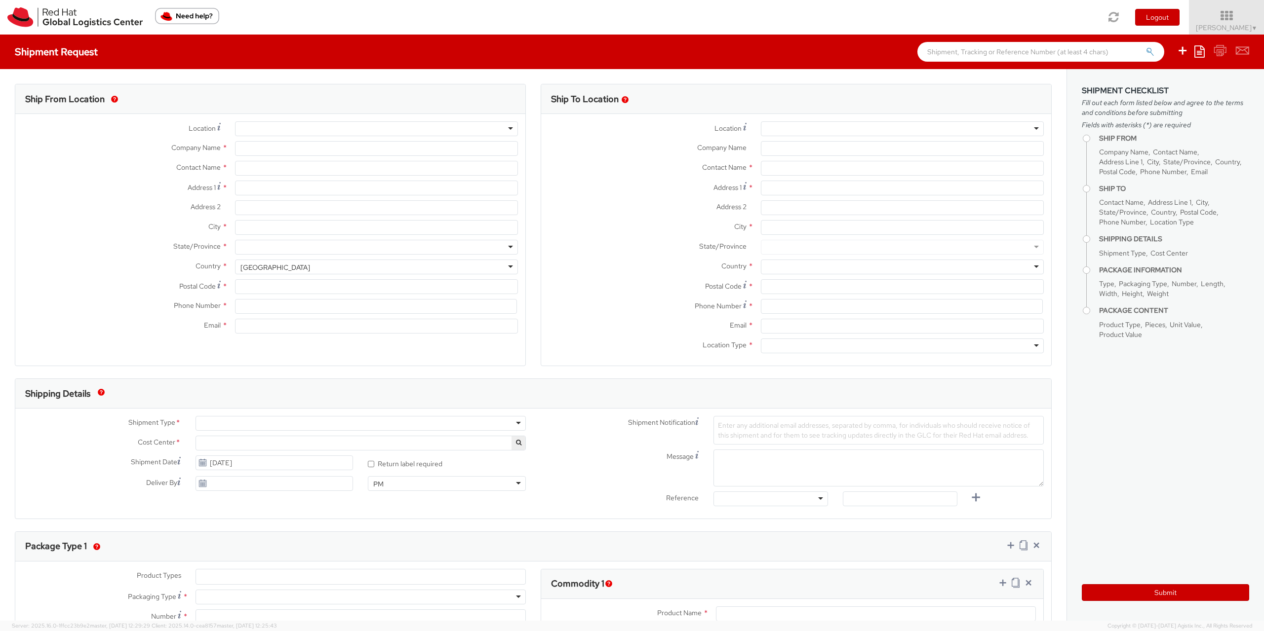
select select "901"
select select
type input "Red Hat Czech s.r.o."
type input "[PERSON_NAME]"
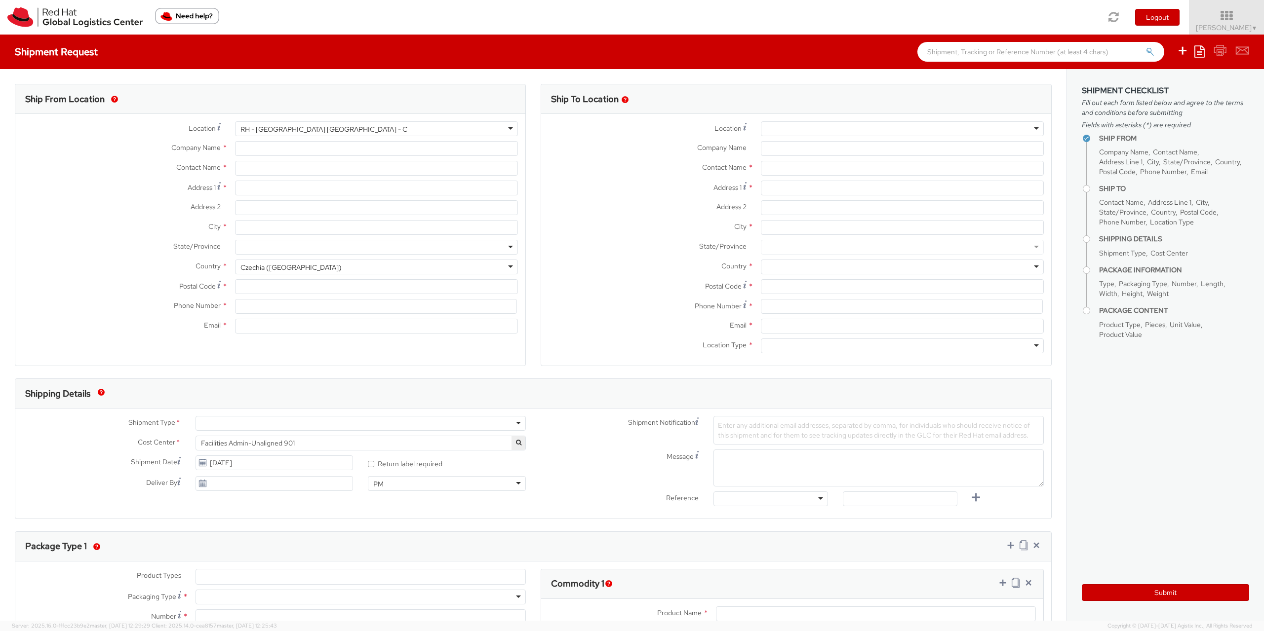
type input "Purkynova 665/115"
type input "[GEOGRAPHIC_DATA]"
type input "621 00"
type input "420722077148"
type input "[EMAIL_ADDRESS][DOMAIN_NAME]"
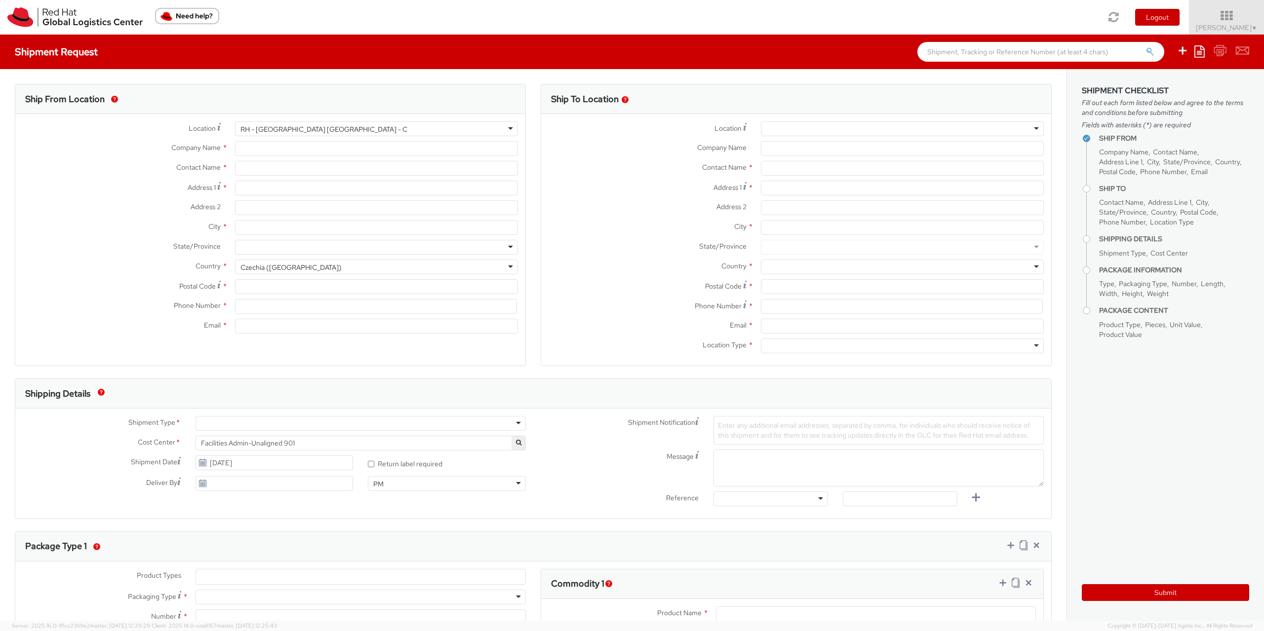
select select "CM"
select select "KGS"
click at [263, 428] on div at bounding box center [360, 423] width 330 height 15
click at [216, 452] on div "Shipment Type * Batch Business Cost Center * Facilities Admin-Unaligned 901 Fac…" at bounding box center [274, 456] width 518 height 80
click at [219, 422] on div "Business" at bounding box center [214, 424] width 27 height 10
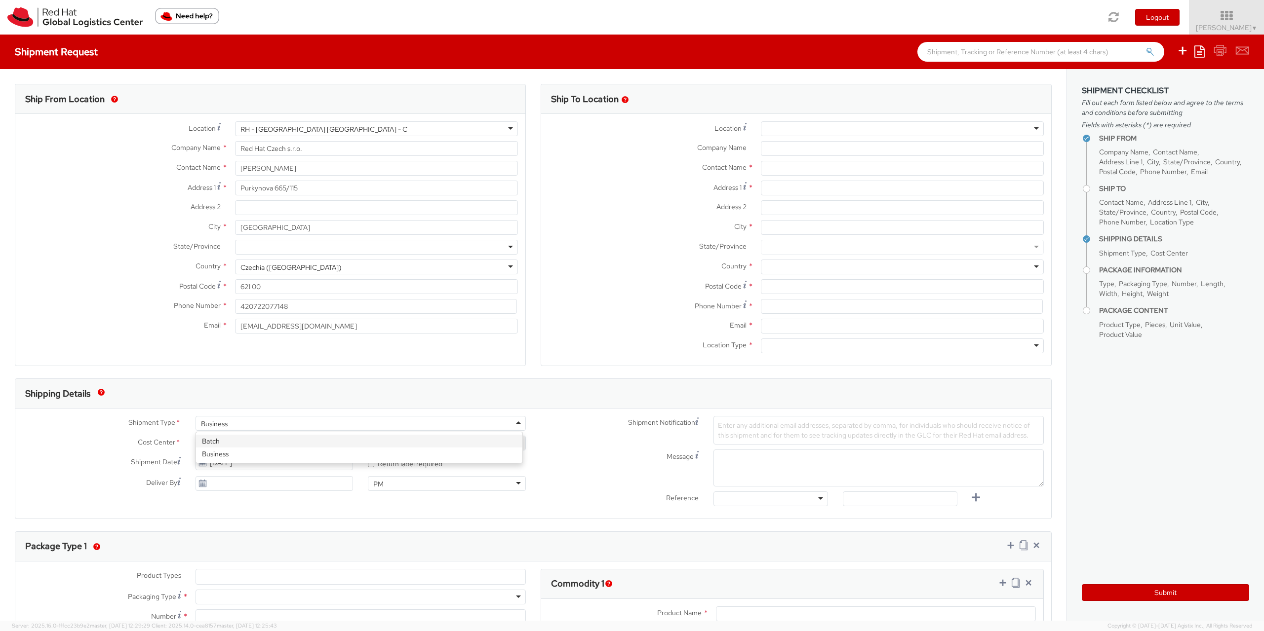
click at [219, 438] on div "Shipment Type * Business Business Batch Business Cost Center * Facilities Admin…" at bounding box center [274, 456] width 518 height 80
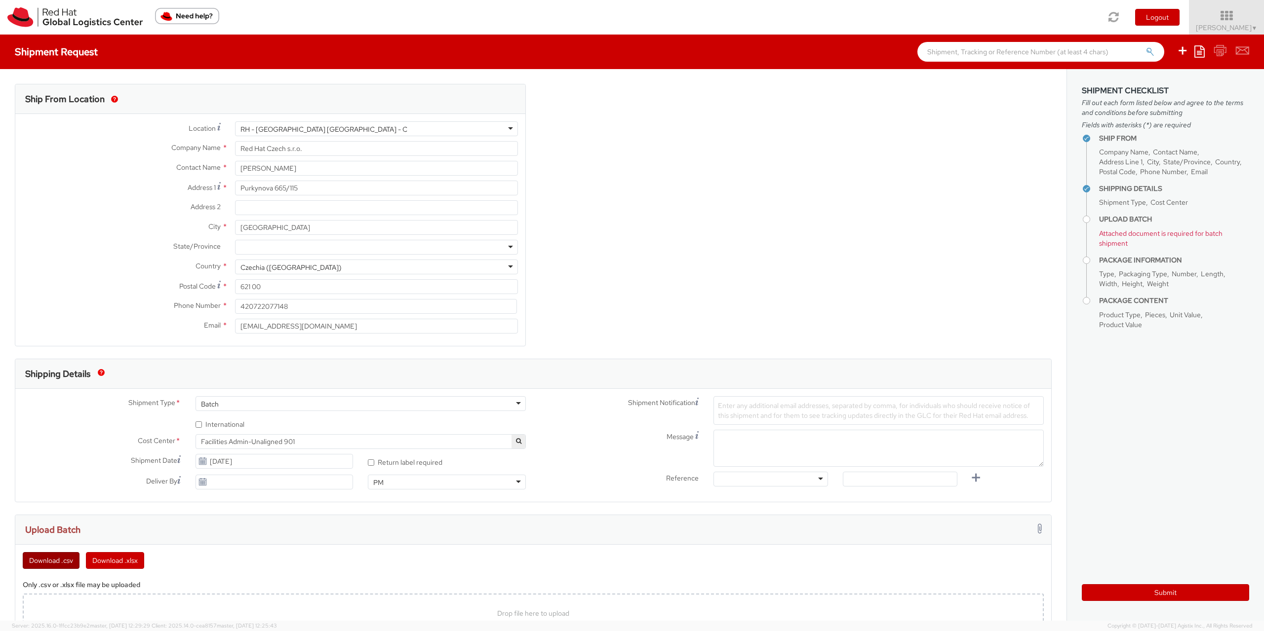
click at [58, 563] on button "Download .csv" at bounding box center [51, 560] width 57 height 17
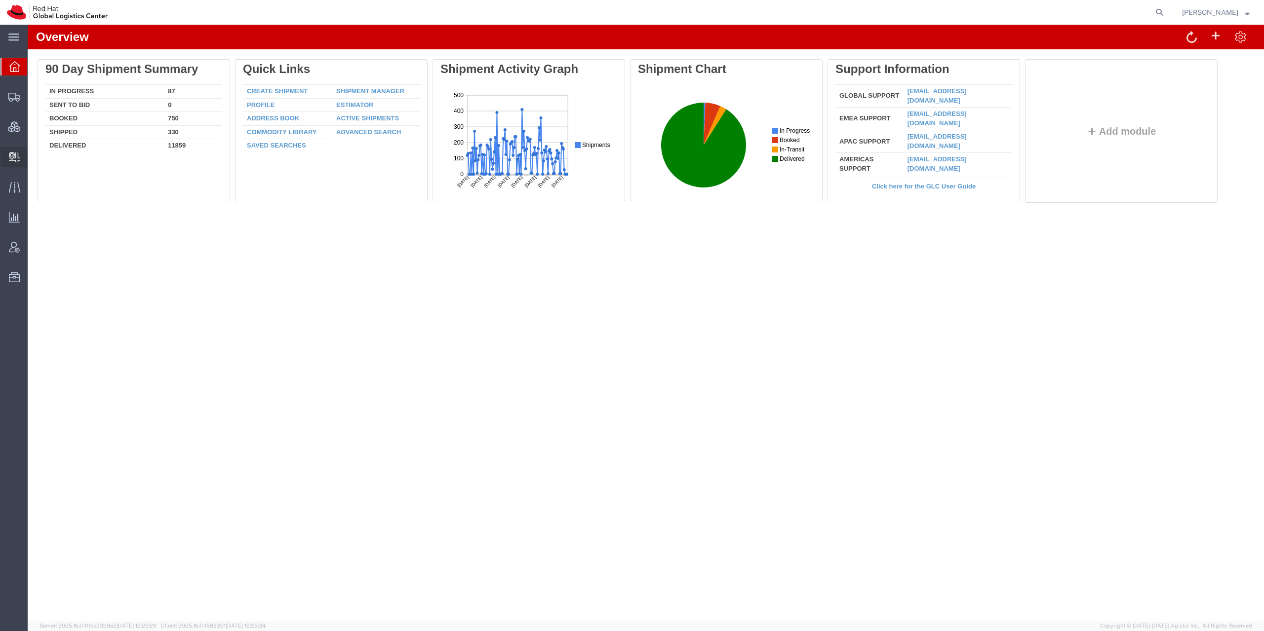
click at [11, 159] on icon at bounding box center [14, 157] width 11 height 10
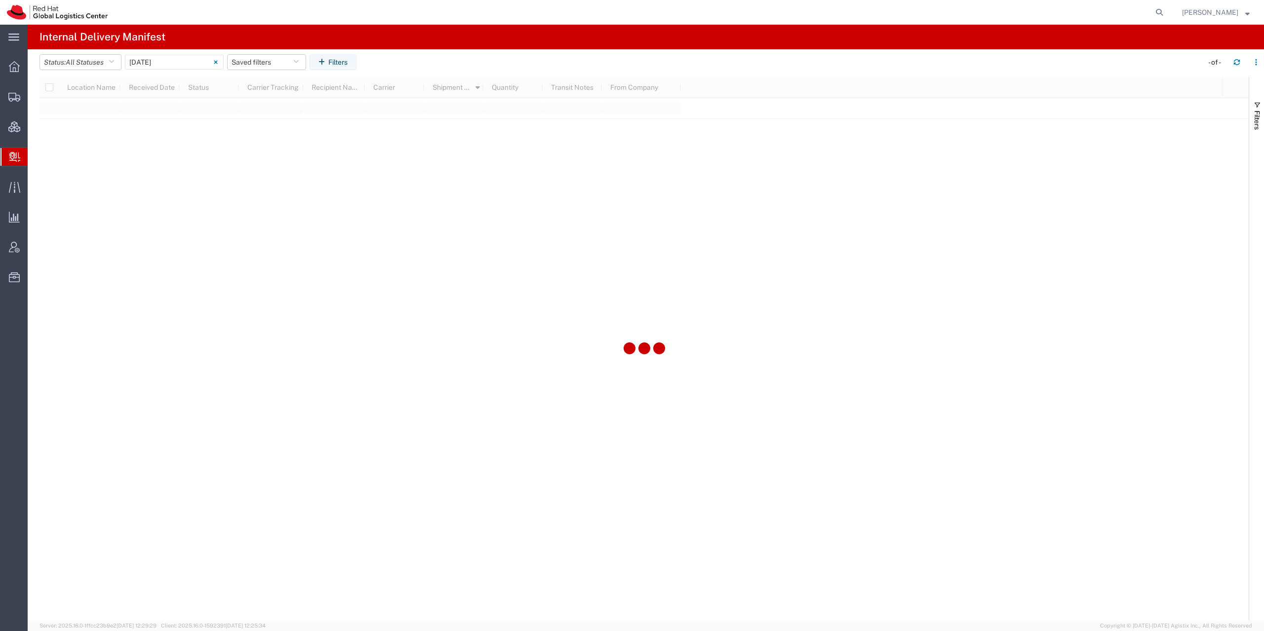
type input "Today"
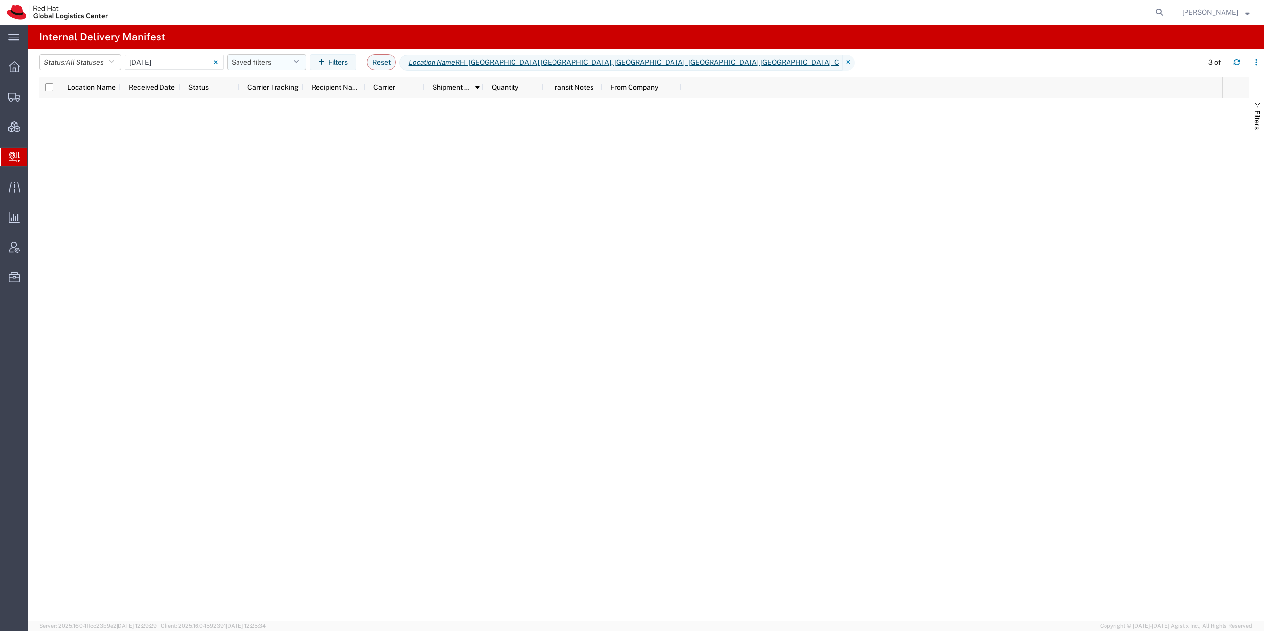
click at [292, 68] on button "Saved filters" at bounding box center [266, 62] width 79 height 16
click at [349, 63] on button "Filters" at bounding box center [333, 62] width 47 height 16
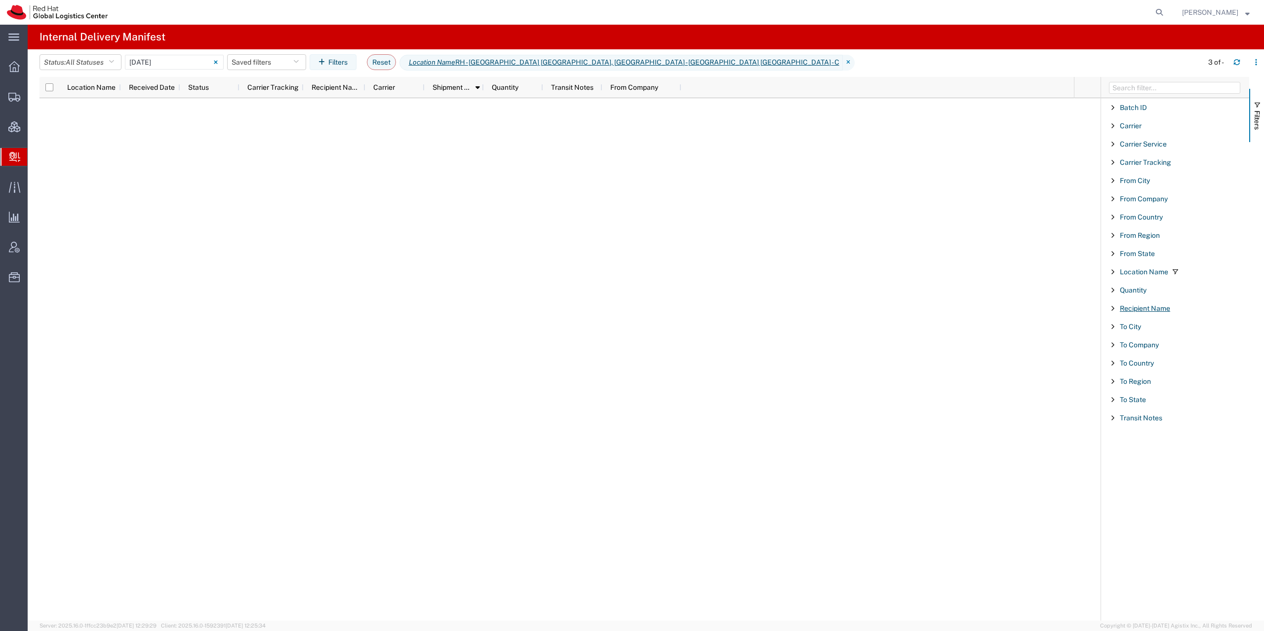
click at [1138, 310] on span "Recipient Name" at bounding box center [1145, 309] width 50 height 8
click at [1164, 359] on input "Filter List 18 Filters" at bounding box center [1178, 354] width 129 height 15
type input "brenda"
click at [145, 62] on input "08/14/2025 - 08/14/2025" at bounding box center [174, 62] width 99 height 15
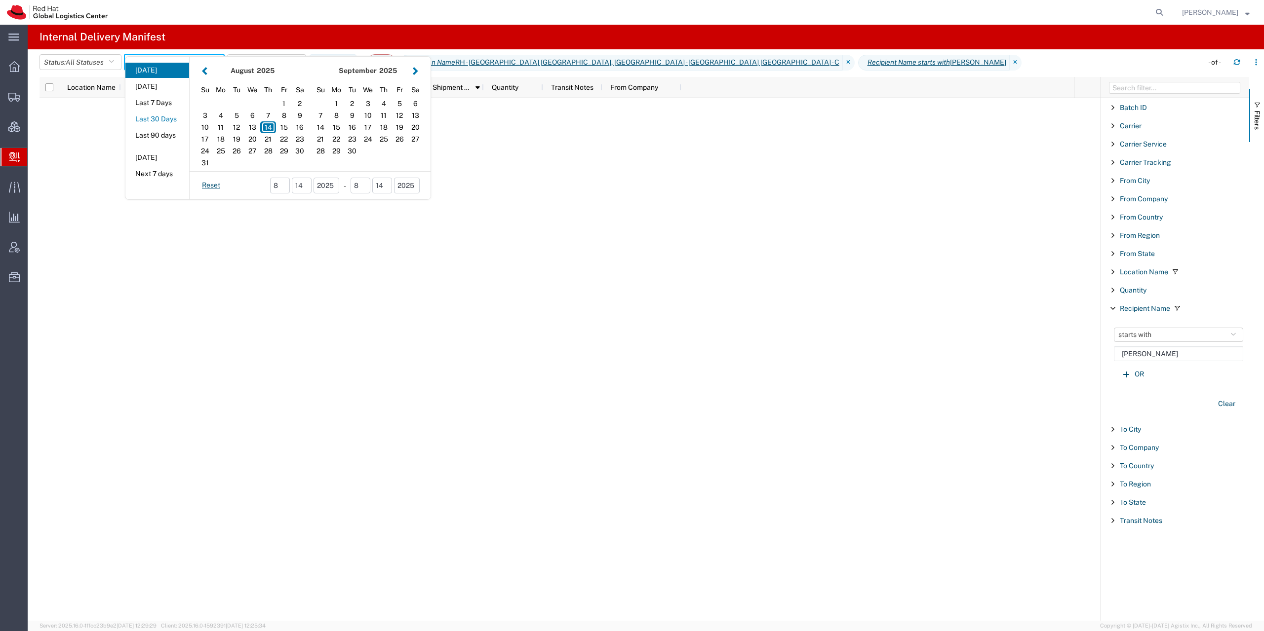
click at [163, 120] on button "Last 30 Days" at bounding box center [157, 119] width 64 height 15
type input "Last 30 Days"
type input "07/16/2025 - 08/14/2025"
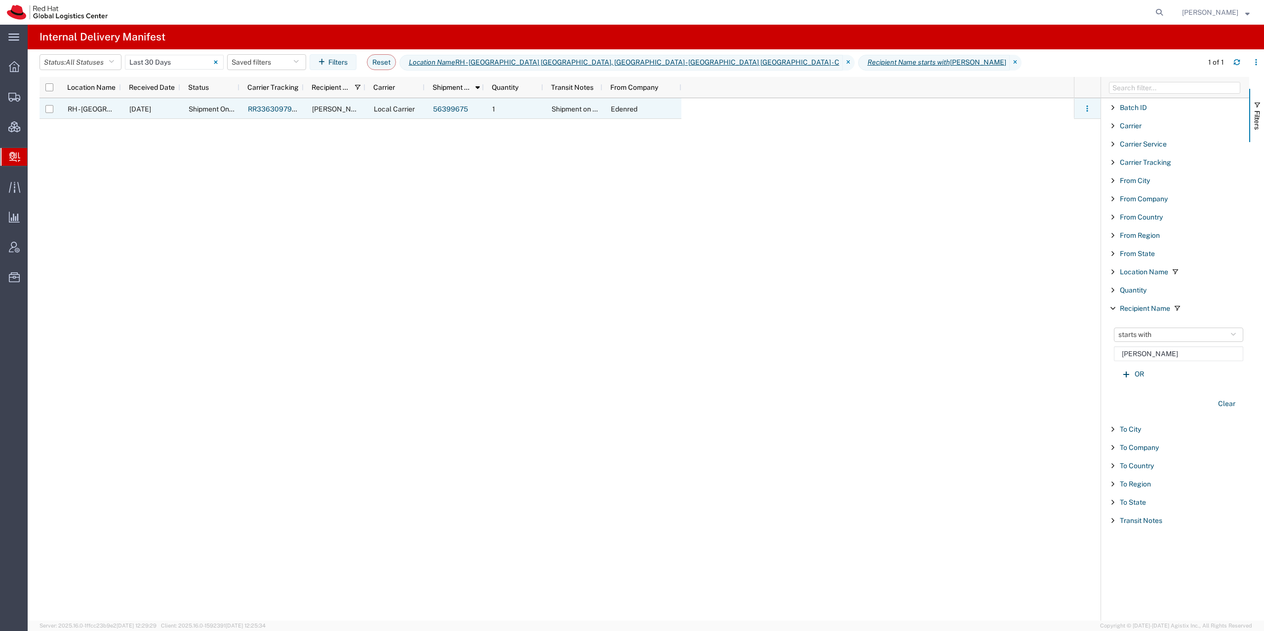
click at [282, 114] on div "RR3363097978C" at bounding box center [271, 108] width 64 height 21
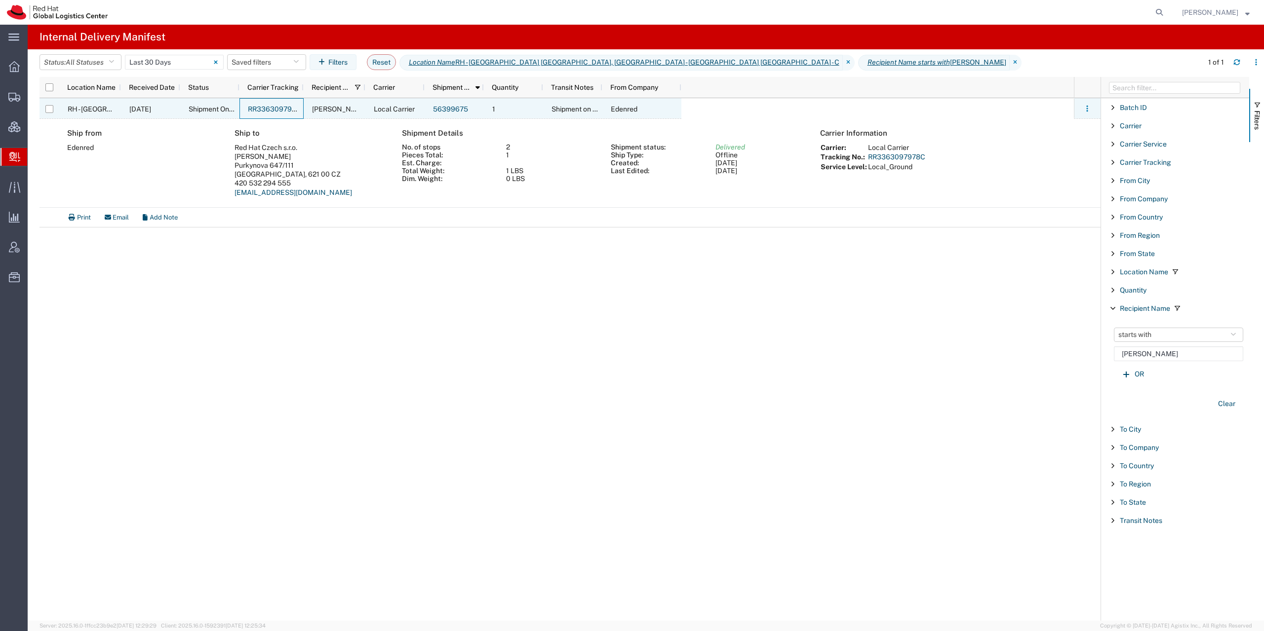
click at [249, 107] on link "RR3363097978C" at bounding box center [276, 109] width 57 height 8
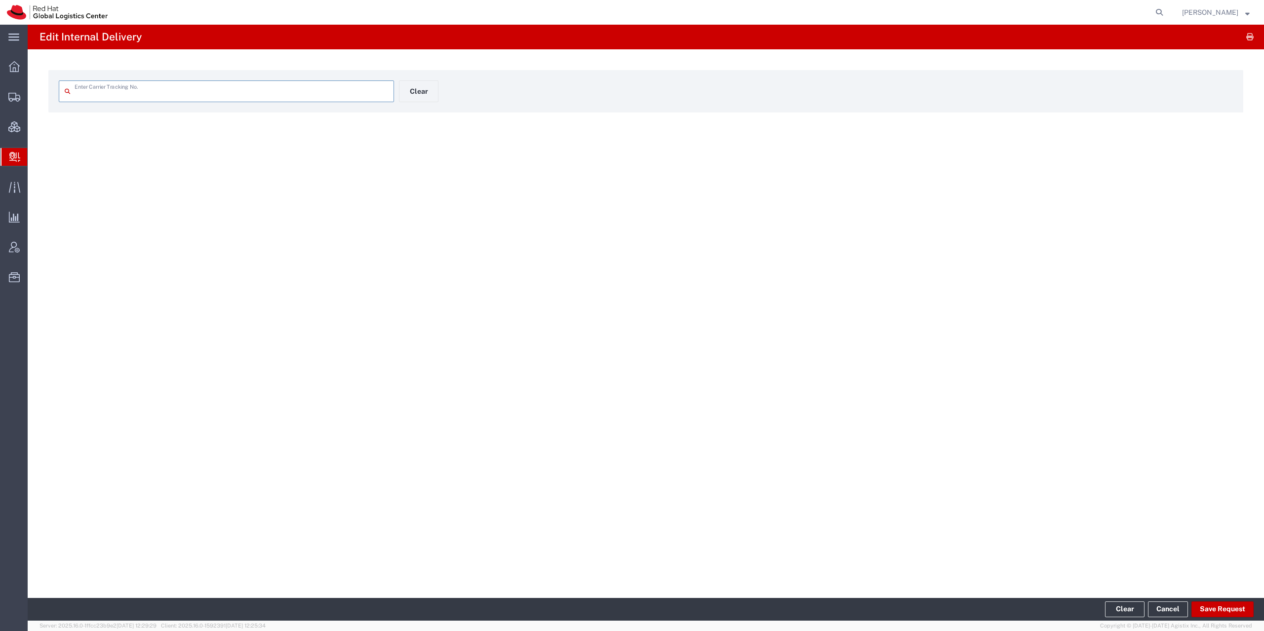
type input "RR3363097978C"
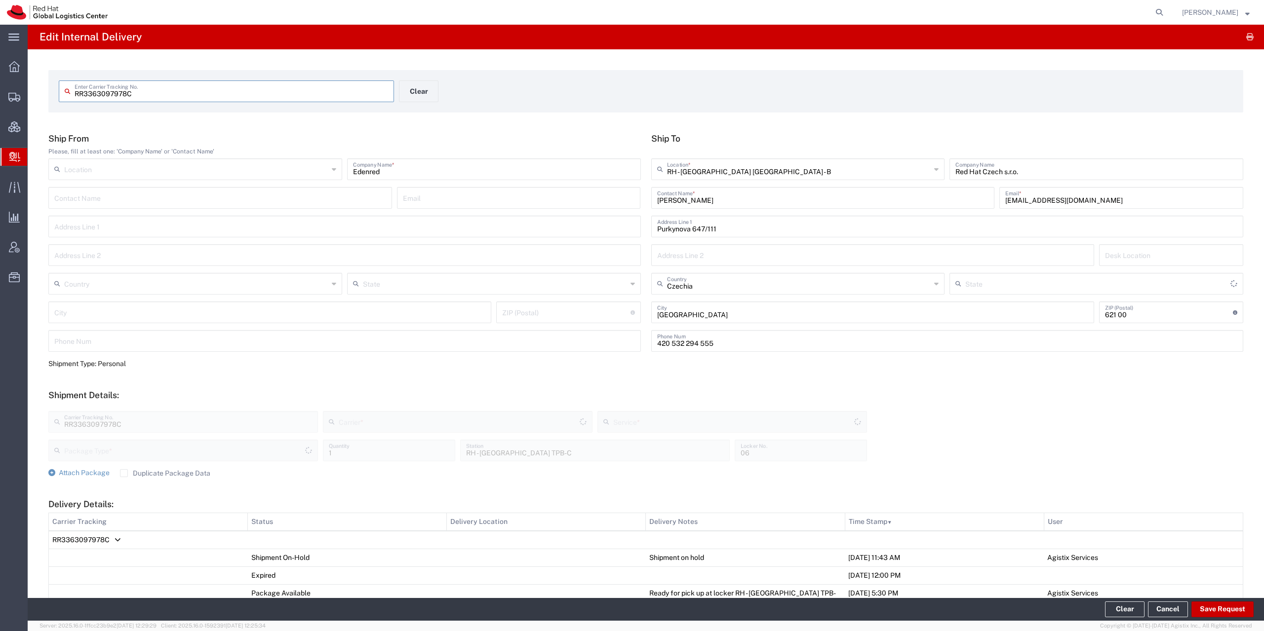
type input "PAK"
type input "Local_Ground"
type input "Local Carrier"
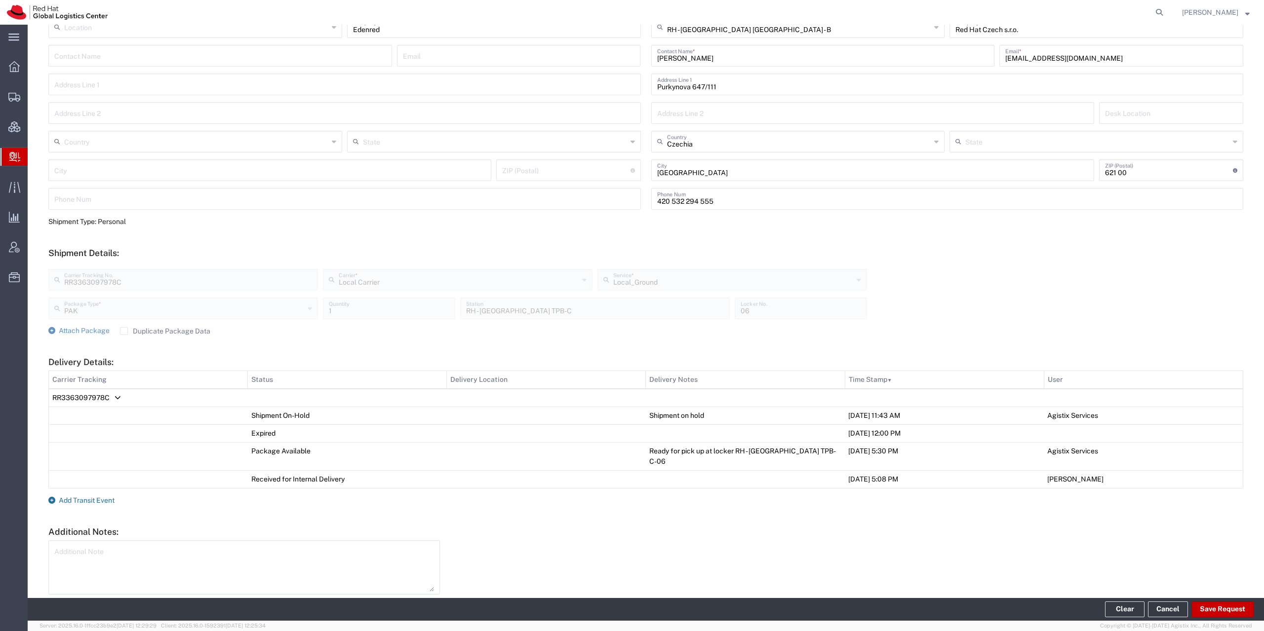
click at [107, 497] on span "Add Transit Event" at bounding box center [87, 501] width 56 height 8
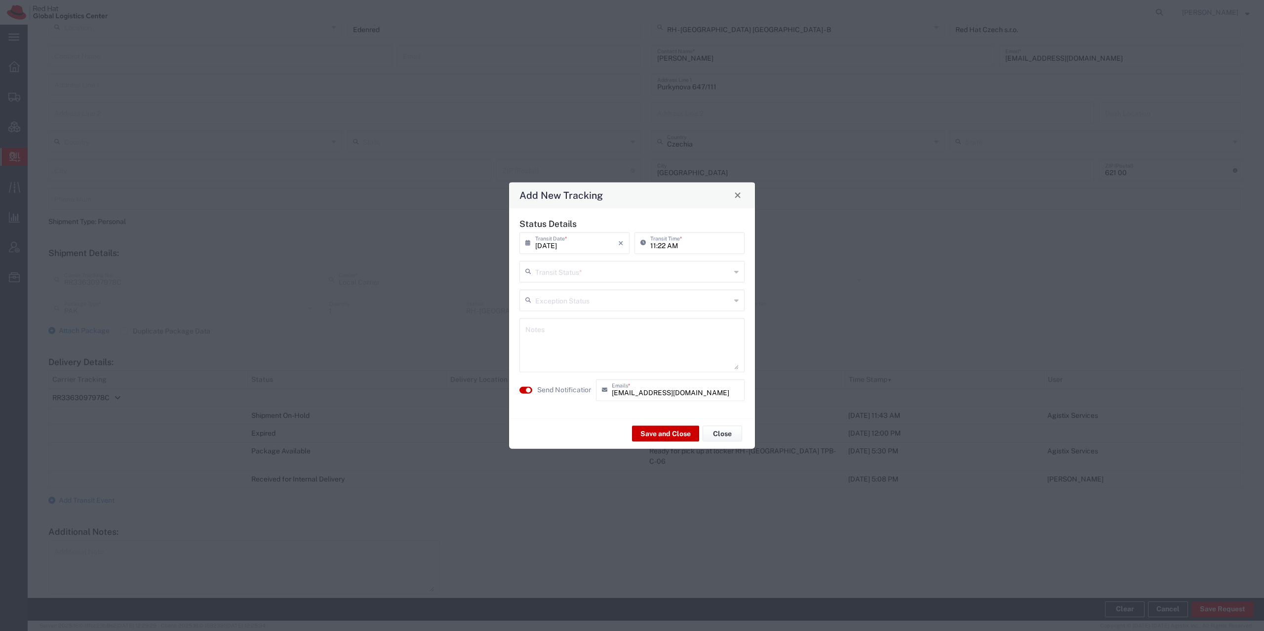
click at [575, 269] on input "text" at bounding box center [632, 270] width 195 height 17
click at [577, 297] on span "Delivery Confirmation" at bounding box center [631, 292] width 223 height 15
type input "Delivery Confirmation"
click at [572, 358] on textarea at bounding box center [631, 345] width 213 height 48
type textarea "Jarolimkova"
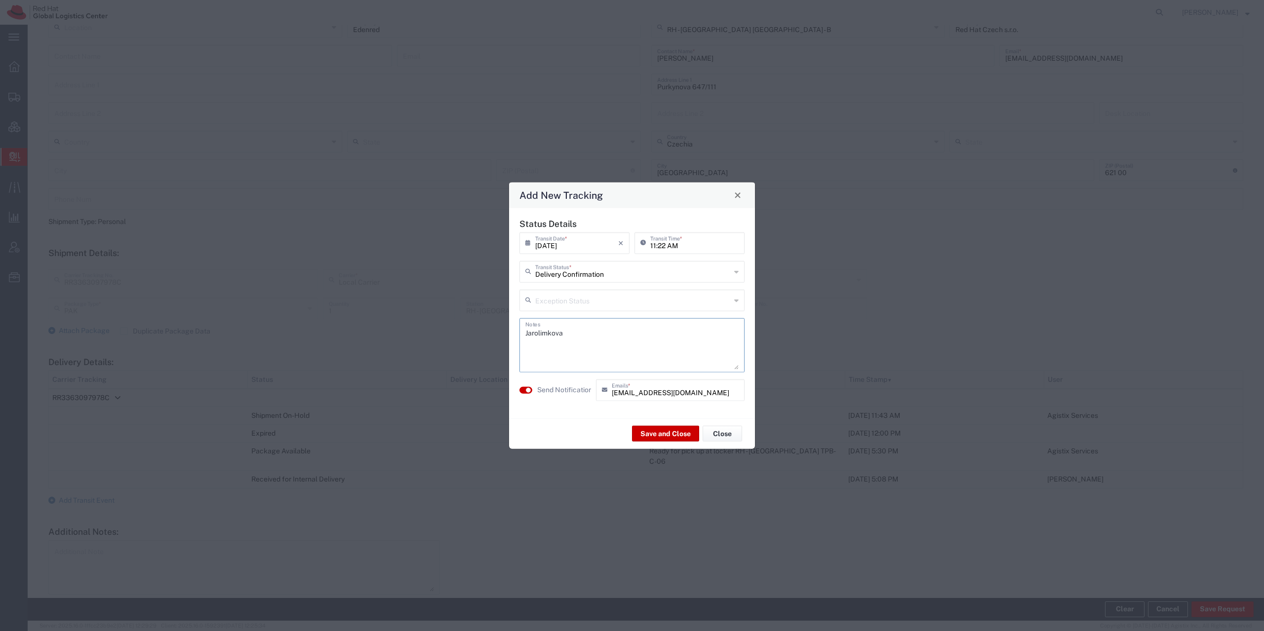
click at [528, 395] on agx-switch-control "Send Notification" at bounding box center [555, 390] width 77 height 22
click at [529, 388] on small "button" at bounding box center [528, 390] width 5 height 5
click at [661, 429] on button "Save and Close" at bounding box center [665, 434] width 67 height 16
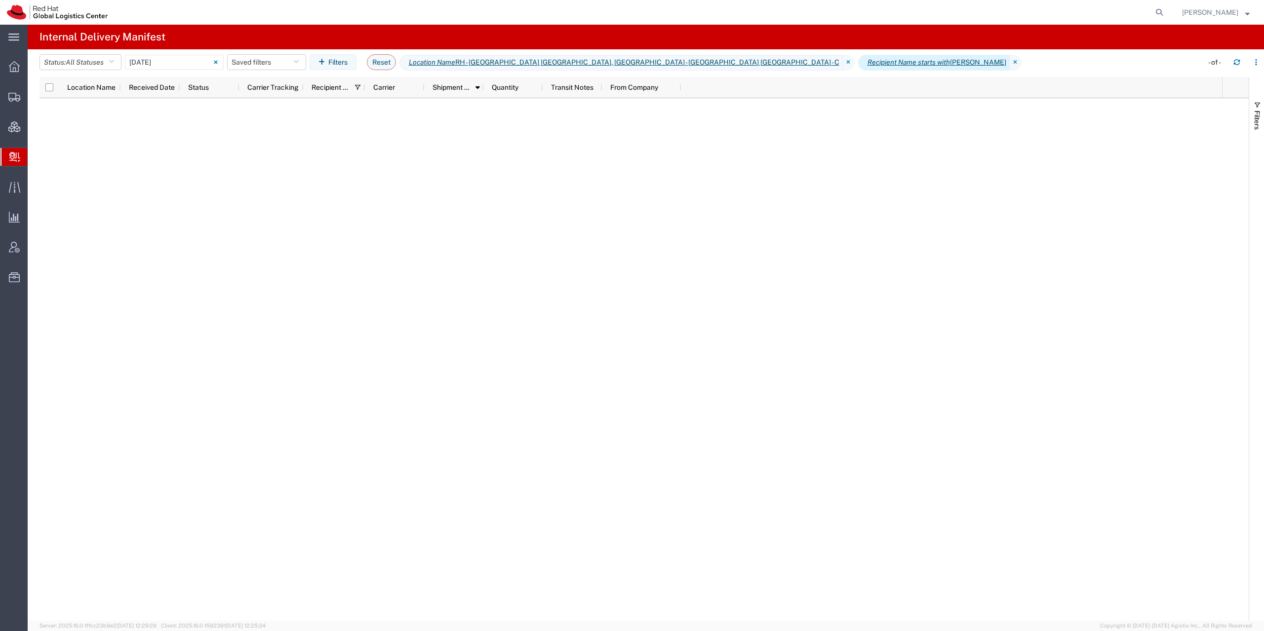
click at [867, 59] on icon "Recipient Name starts with" at bounding box center [908, 62] width 82 height 10
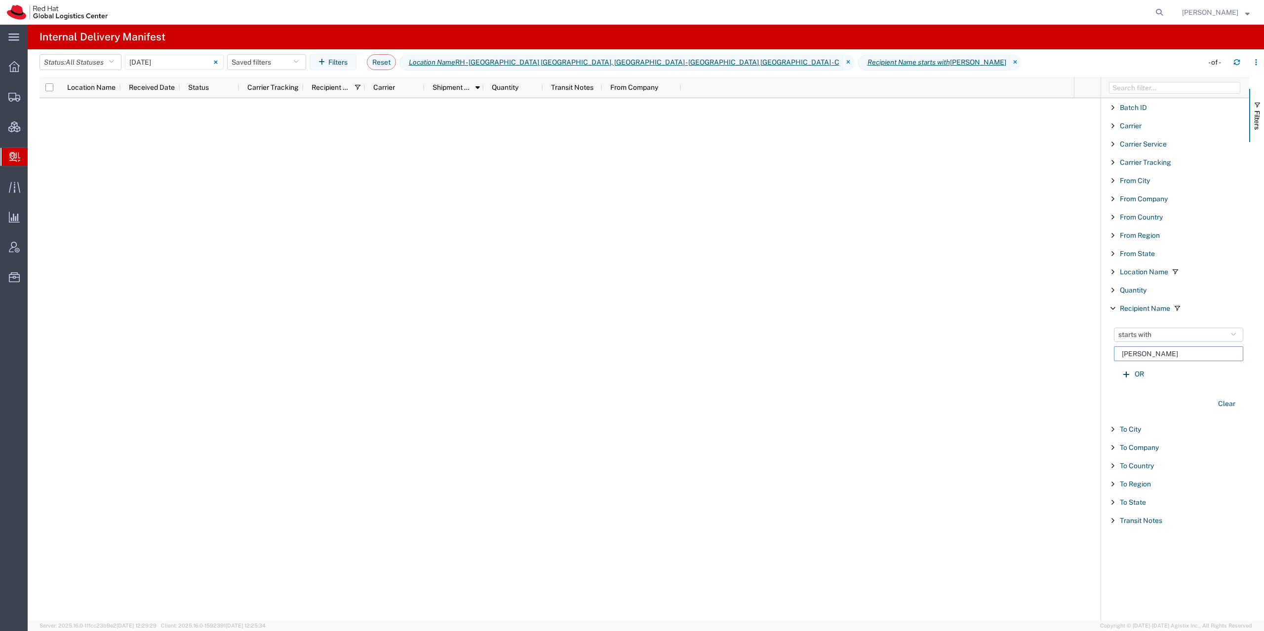
drag, startPoint x: 1160, startPoint y: 357, endPoint x: 994, endPoint y: 374, distance: 167.2
click at [1114, 361] on input "brenda" at bounding box center [1178, 354] width 129 height 15
type input "vites"
click at [170, 67] on input "08/14/2025 - 08/14/2025" at bounding box center [174, 62] width 99 height 15
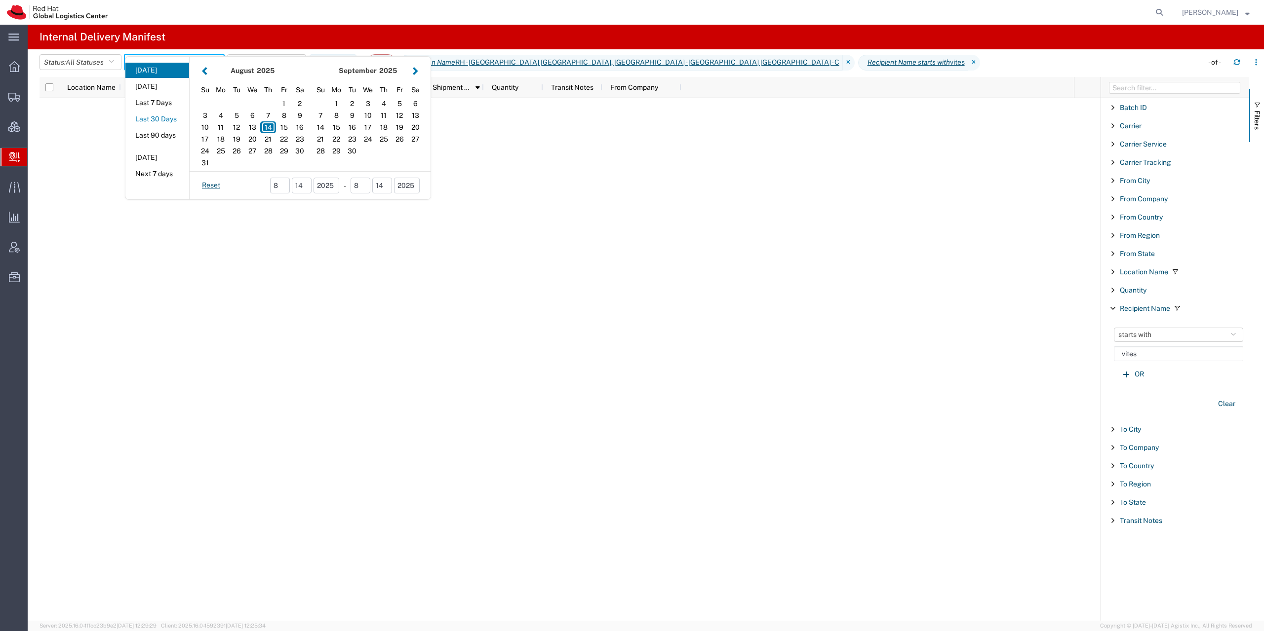
click at [161, 123] on button "Last 30 Days" at bounding box center [157, 119] width 64 height 15
type input "Last 30 Days"
type input "07/16/2025 - 08/14/2025"
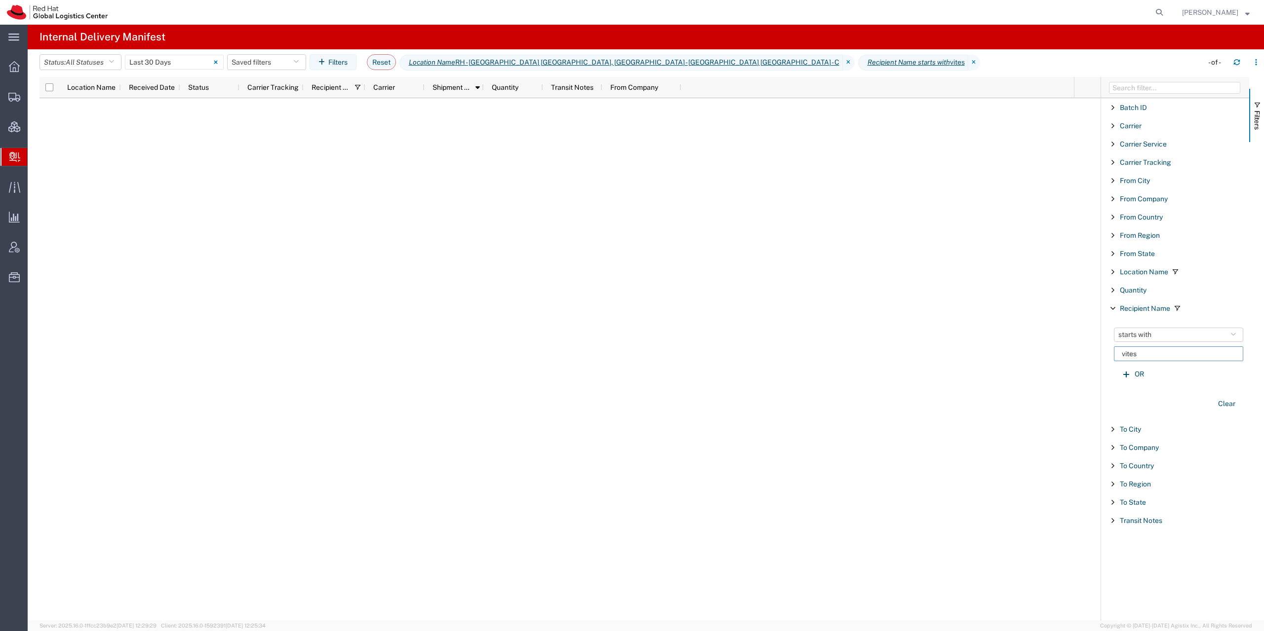
click at [1162, 355] on input "vites" at bounding box center [1178, 354] width 129 height 15
drag, startPoint x: 1171, startPoint y: 354, endPoint x: 1005, endPoint y: 354, distance: 166.8
click at [1114, 354] on input "vites" at bounding box center [1178, 354] width 129 height 15
type input "humpa"
click at [1172, 331] on button "starts with" at bounding box center [1178, 335] width 129 height 14
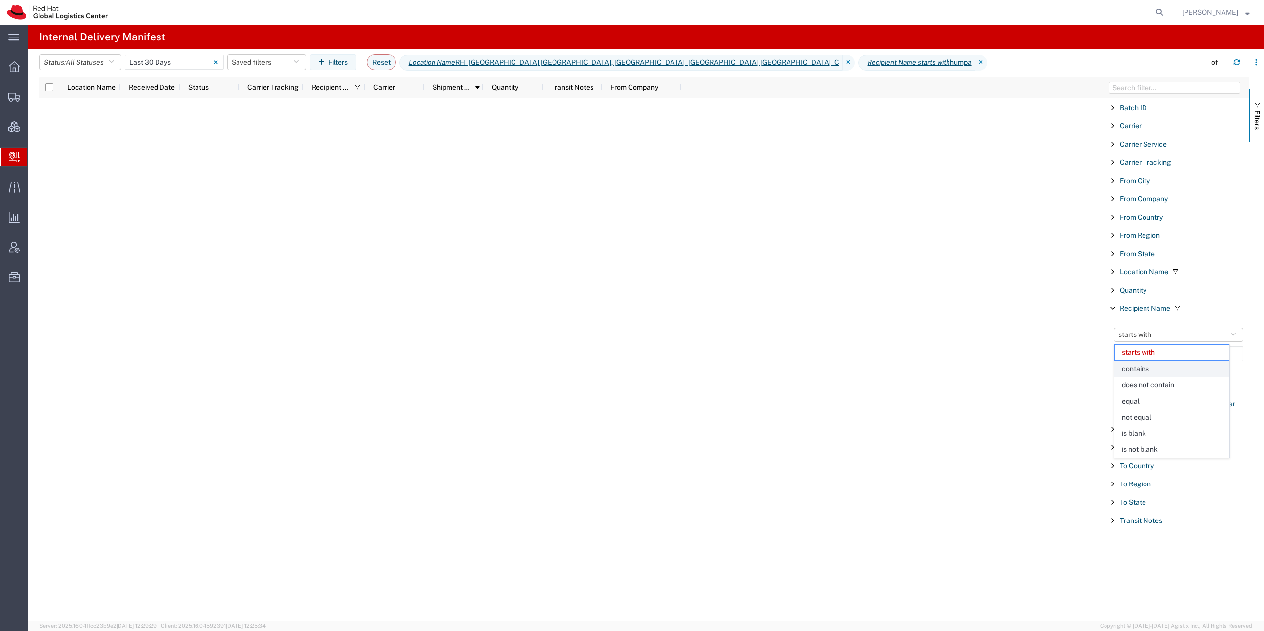
click at [1160, 371] on span "contains" at bounding box center [1172, 368] width 114 height 15
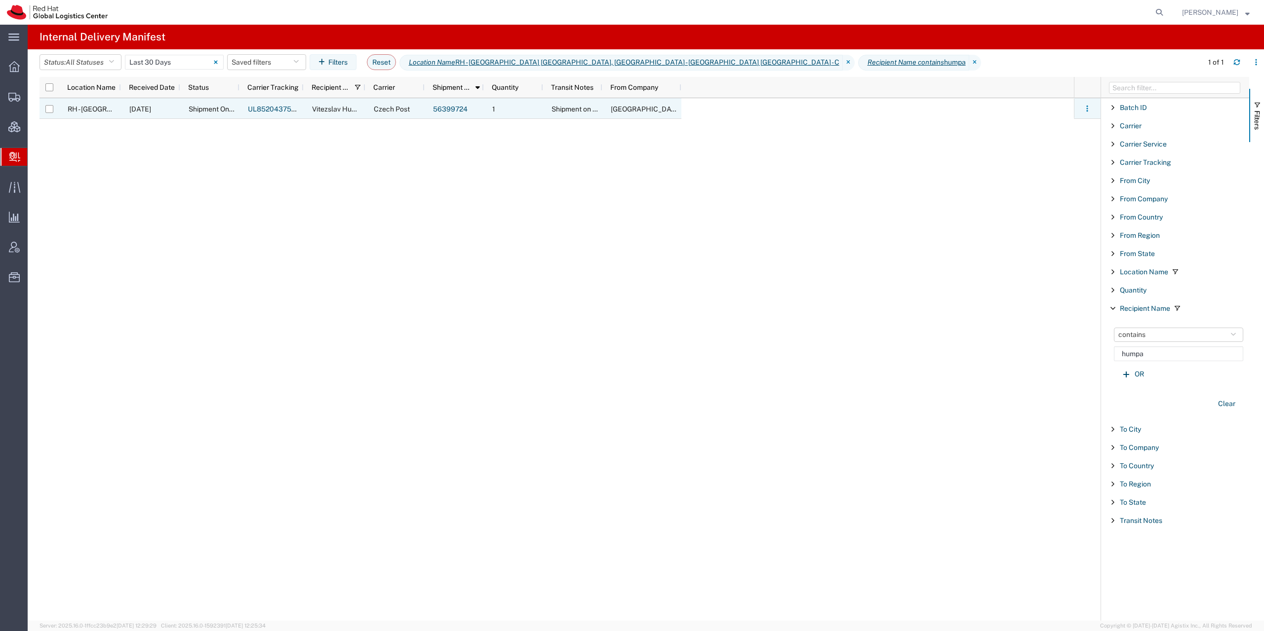
click at [266, 108] on link "UL852043754BE" at bounding box center [276, 109] width 57 height 8
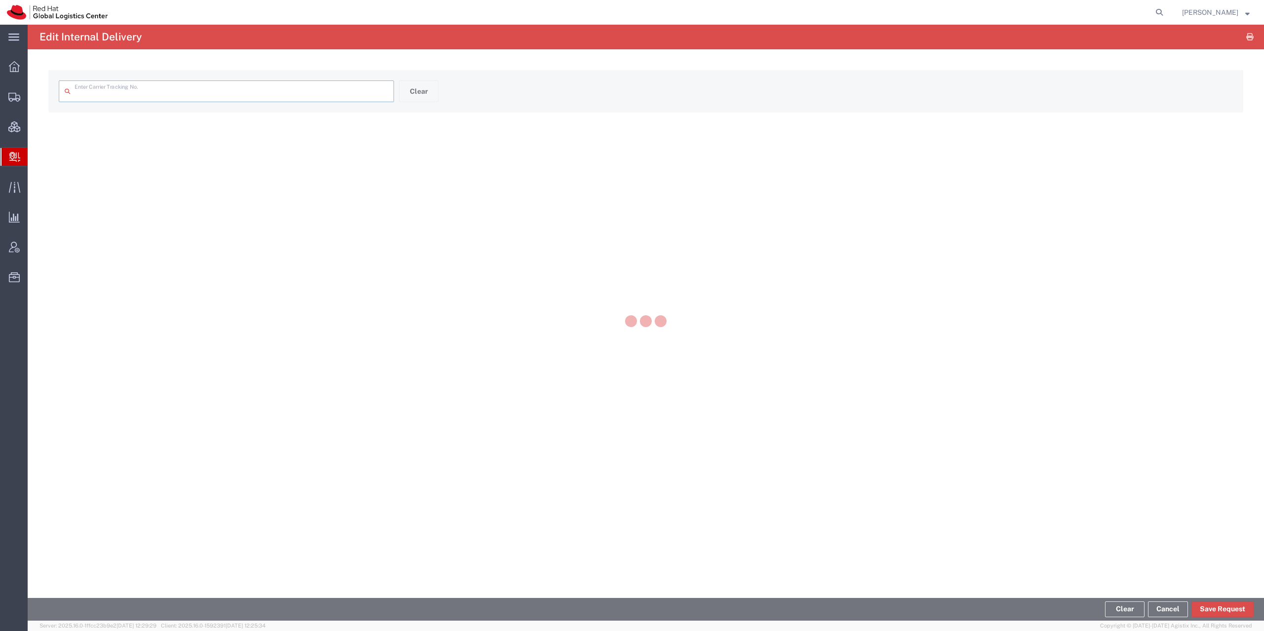
type input "UL852043754BE"
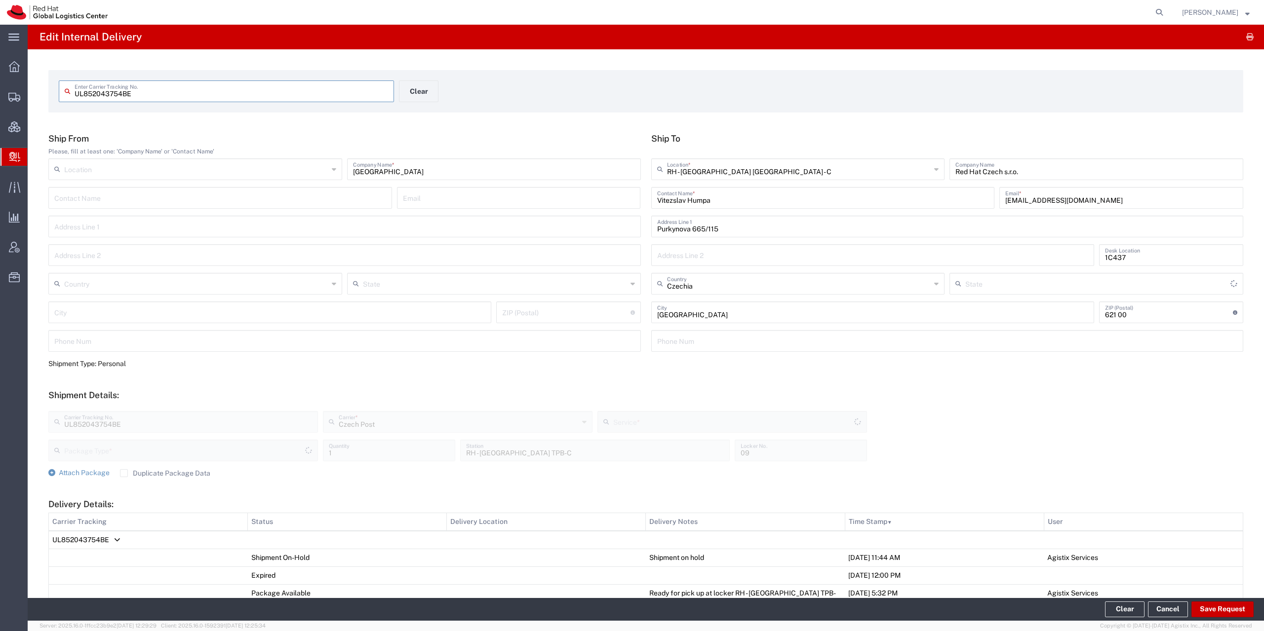
type input "Your Packaging"
type input "Ground"
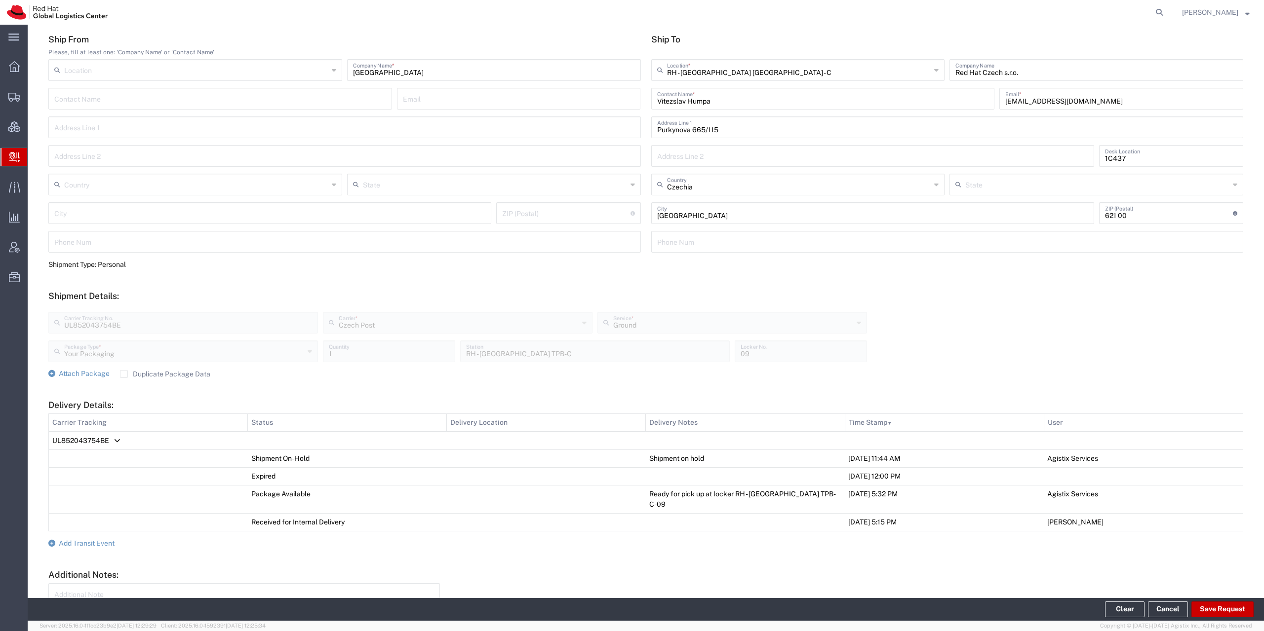
scroll to position [142, 0]
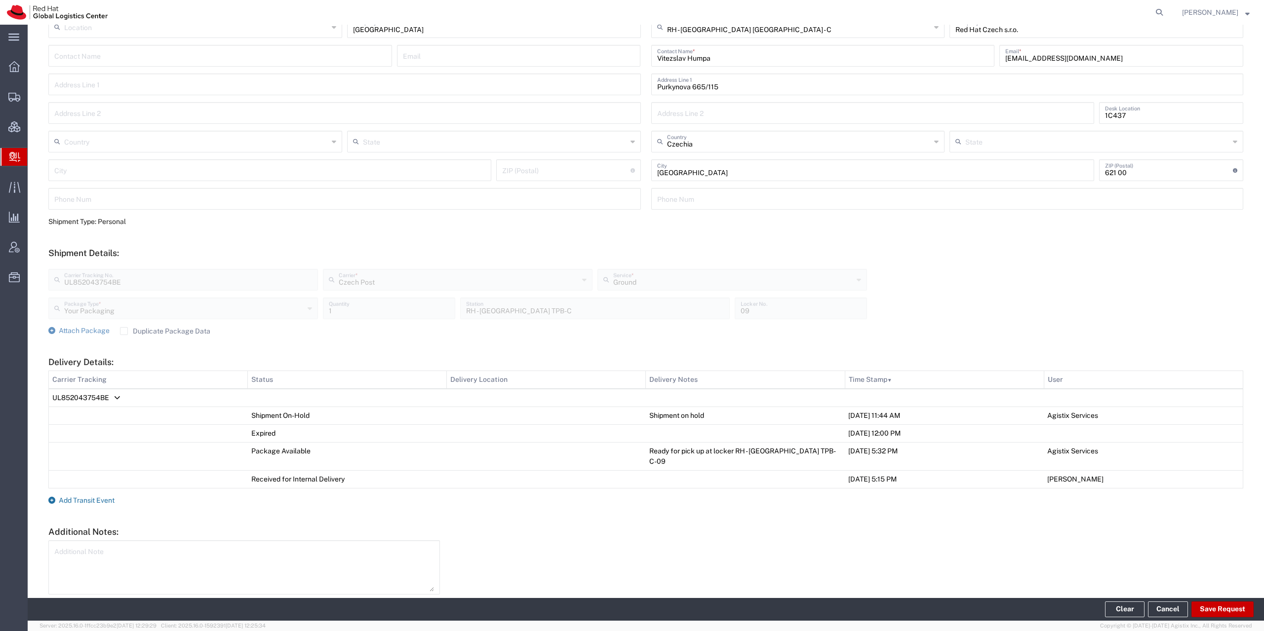
click at [86, 497] on span "Add Transit Event" at bounding box center [87, 501] width 56 height 8
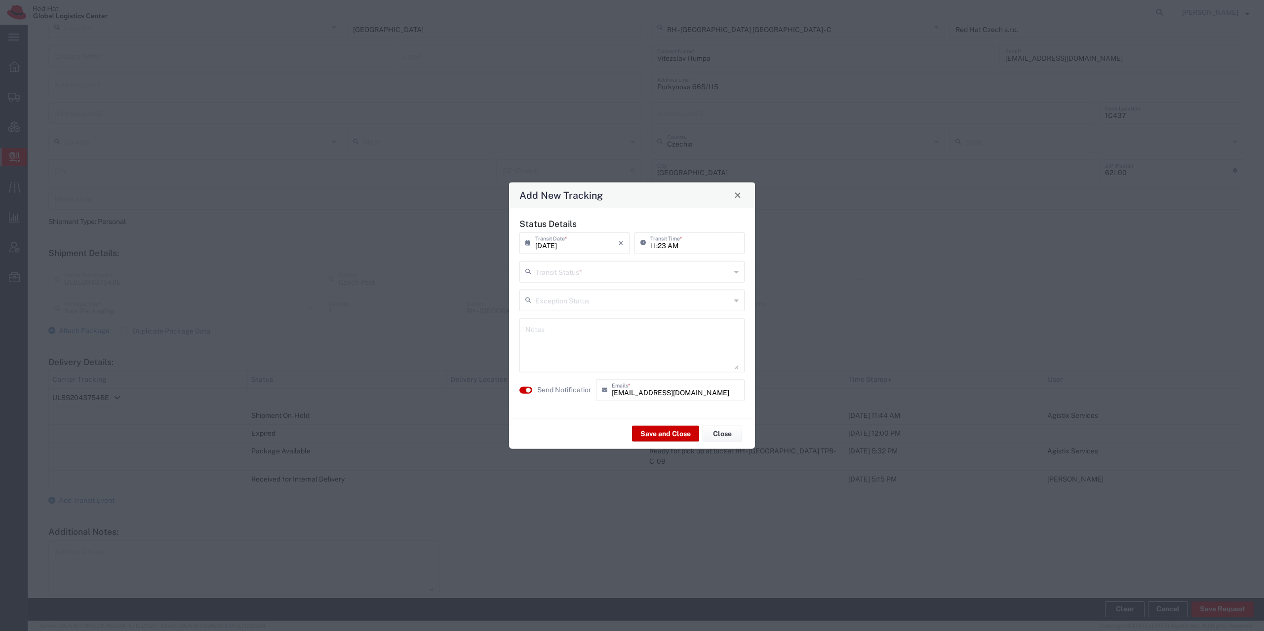
click at [601, 272] on input "text" at bounding box center [632, 270] width 195 height 17
click at [595, 290] on span "Delivery Confirmation" at bounding box center [631, 292] width 223 height 15
type input "Delivery Confirmation"
click at [588, 339] on textarea at bounding box center [631, 345] width 213 height 48
type textarea "Humpa"
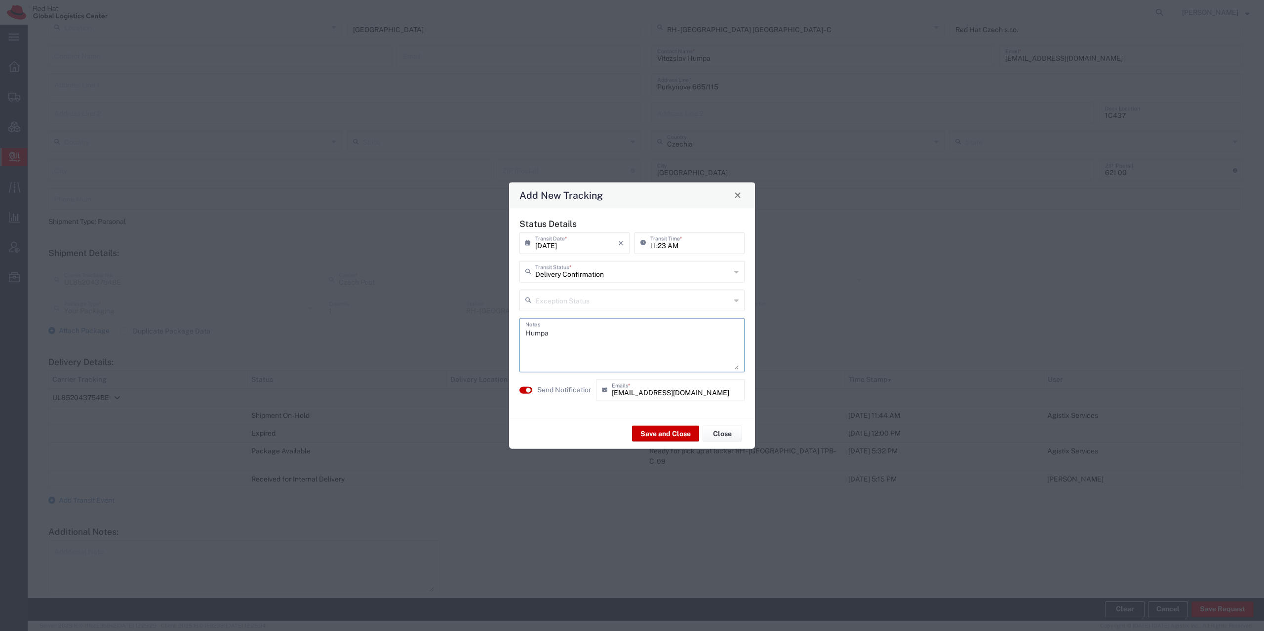
click at [519, 391] on agx-switch-control "Send Notification" at bounding box center [555, 390] width 77 height 22
click at [520, 391] on button "button" at bounding box center [525, 390] width 13 height 7
click at [652, 433] on button "Save and Close" at bounding box center [665, 434] width 67 height 16
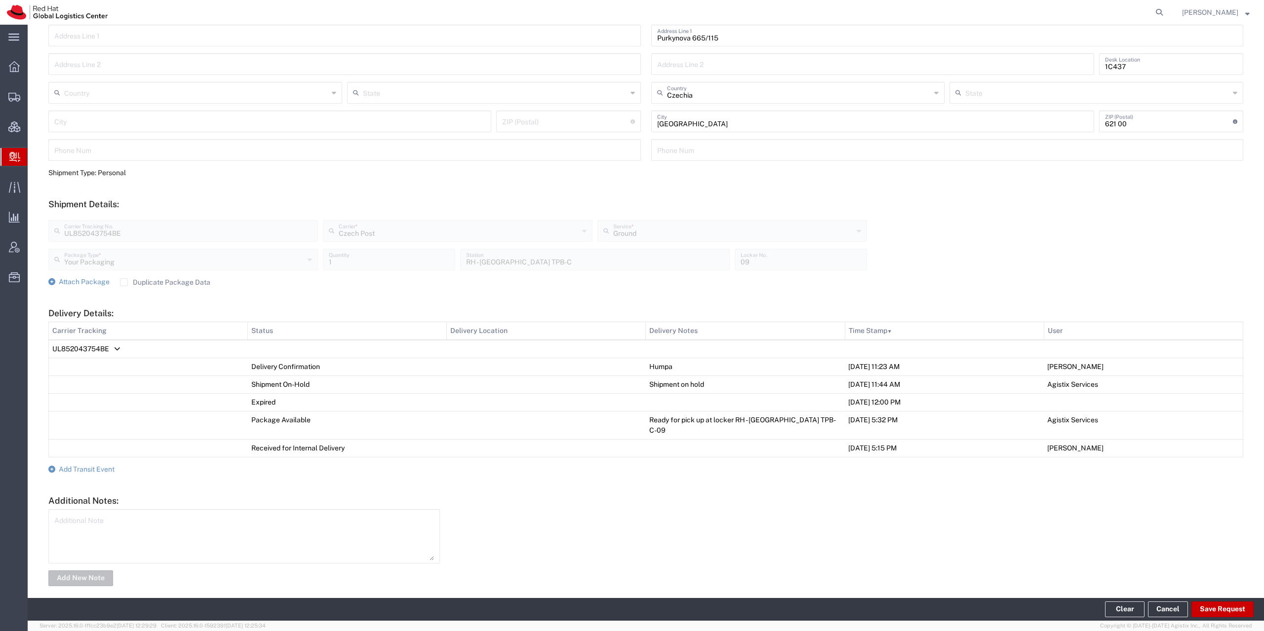
scroll to position [0, 0]
